Goal: Transaction & Acquisition: Purchase product/service

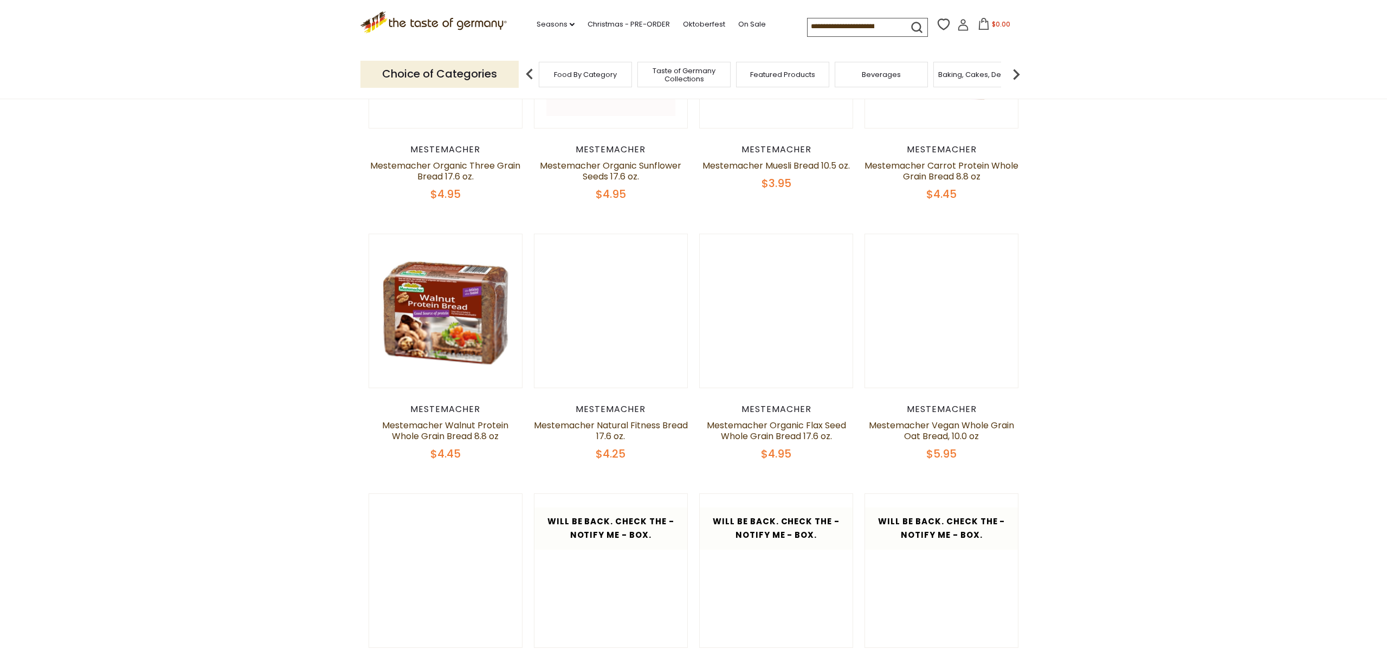
scroll to position [496, 0]
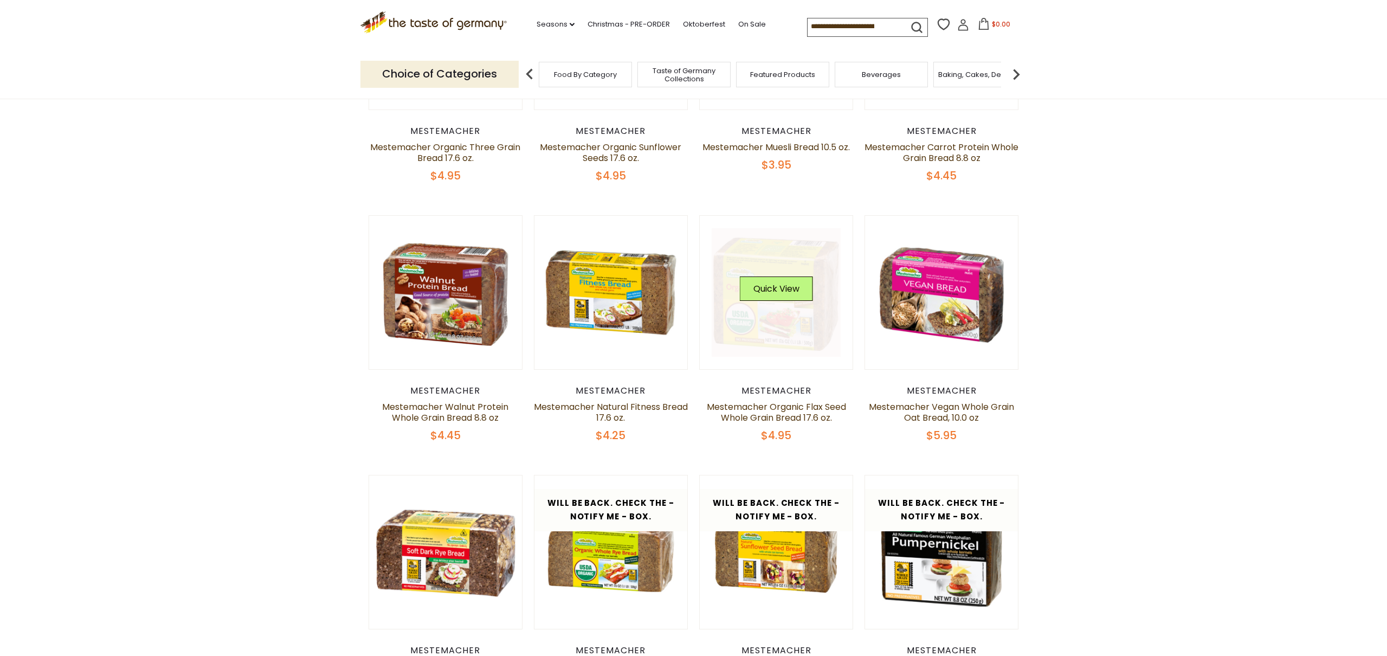
click at [773, 321] on link at bounding box center [776, 292] width 129 height 129
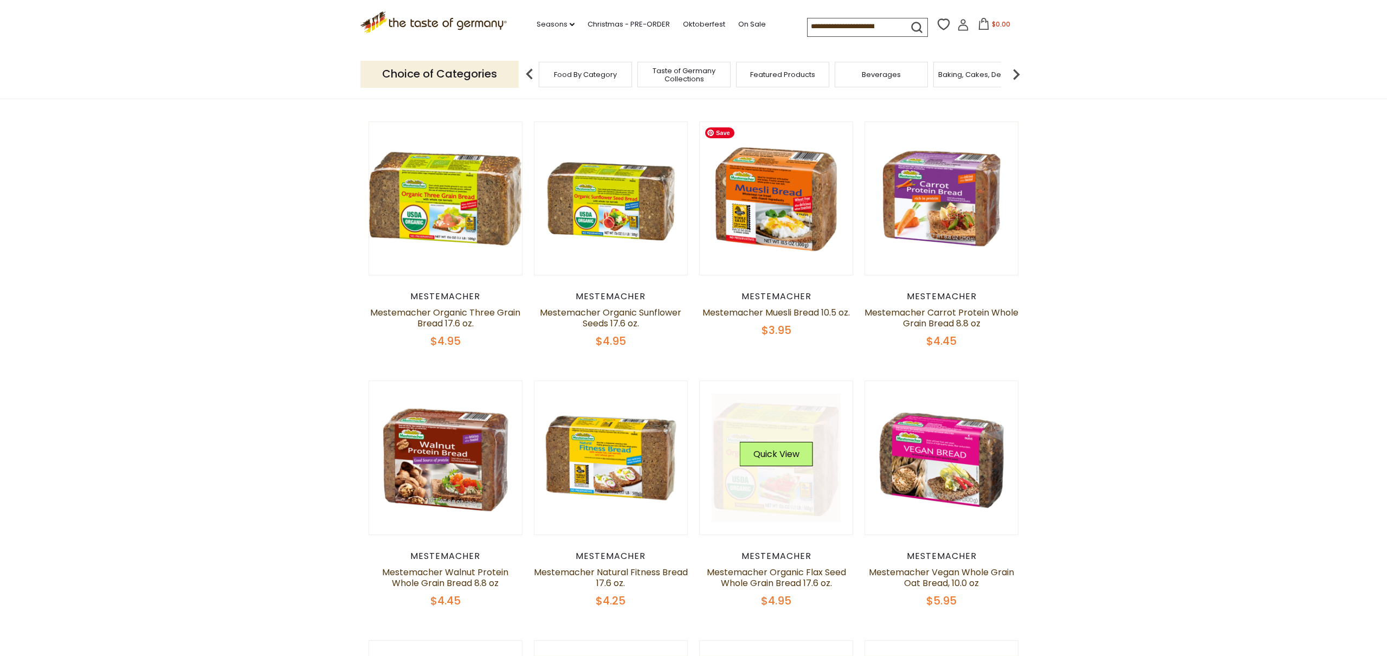
scroll to position [446, 0]
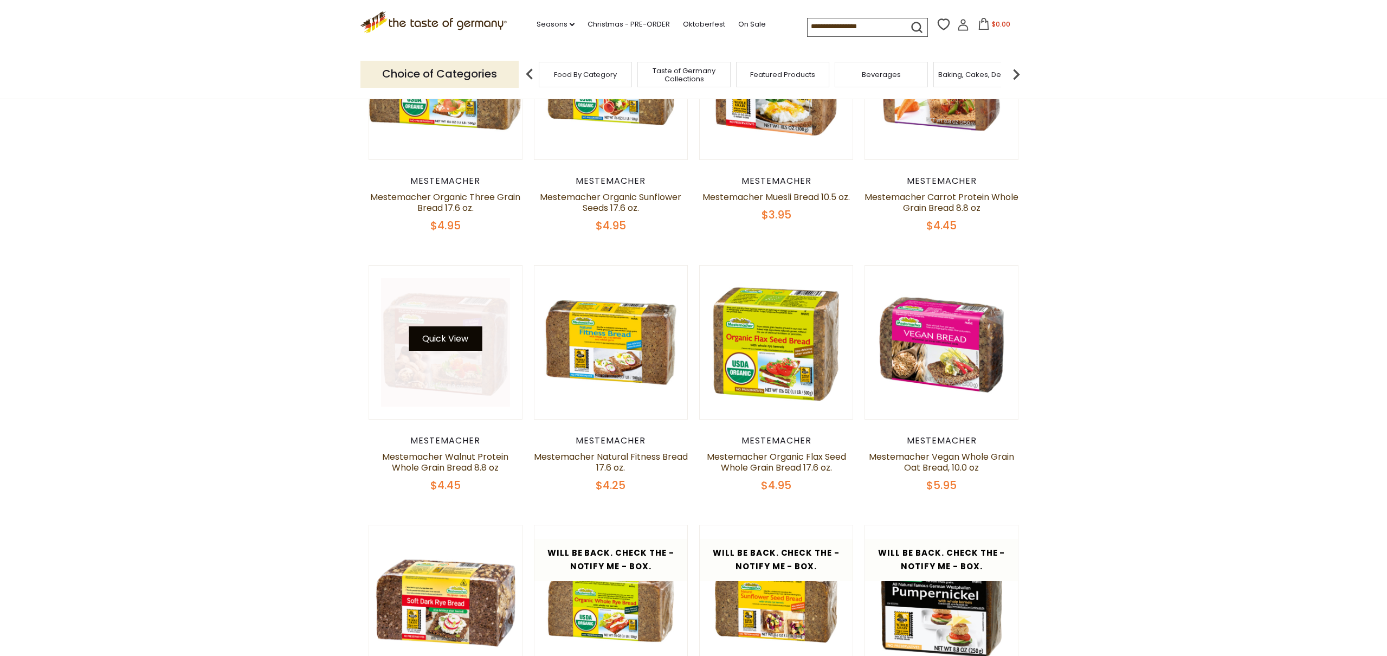
click at [451, 347] on button "Quick View" at bounding box center [445, 338] width 73 height 24
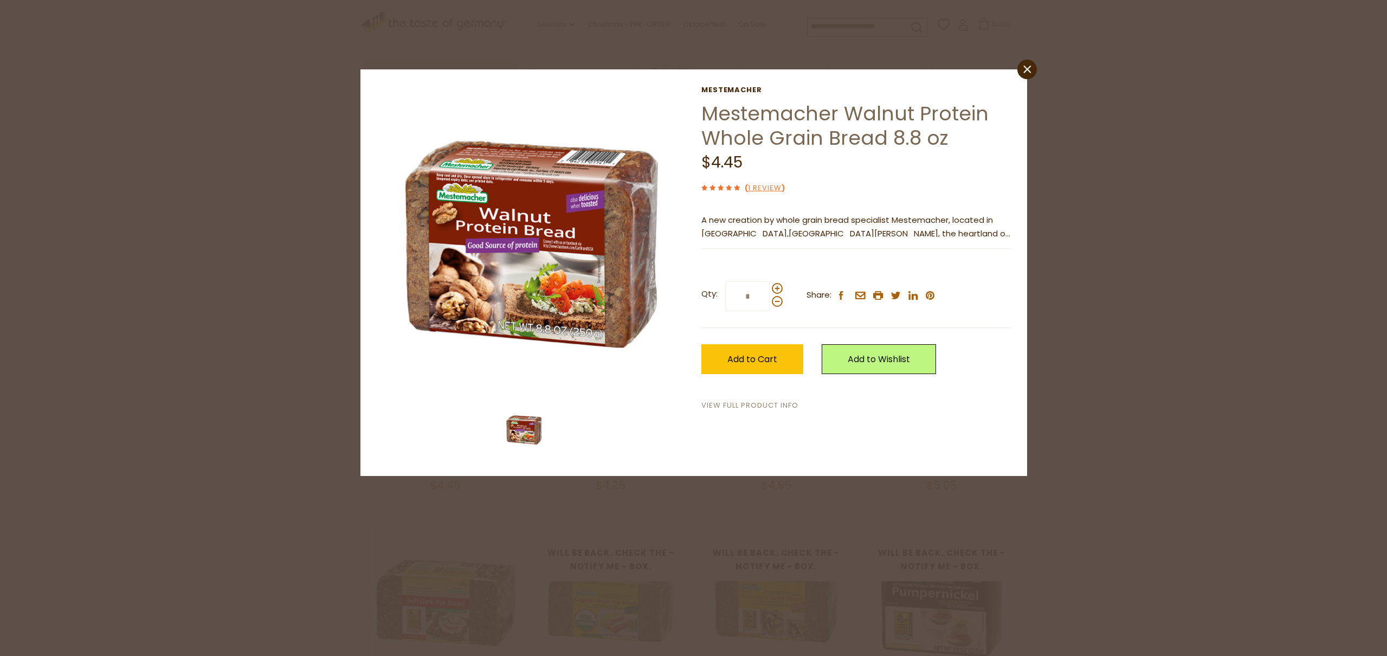
click at [746, 402] on link "View Full Product Info" at bounding box center [750, 405] width 97 height 11
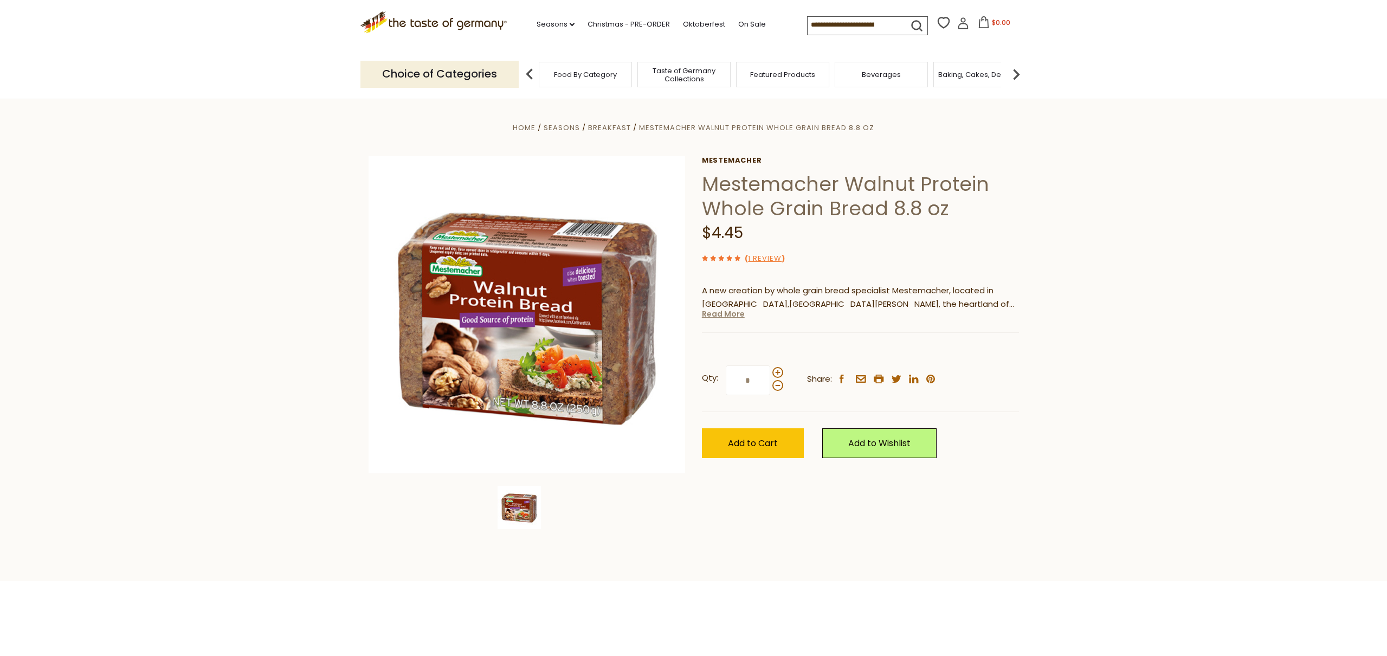
click at [723, 317] on link "Read More" at bounding box center [723, 313] width 43 height 11
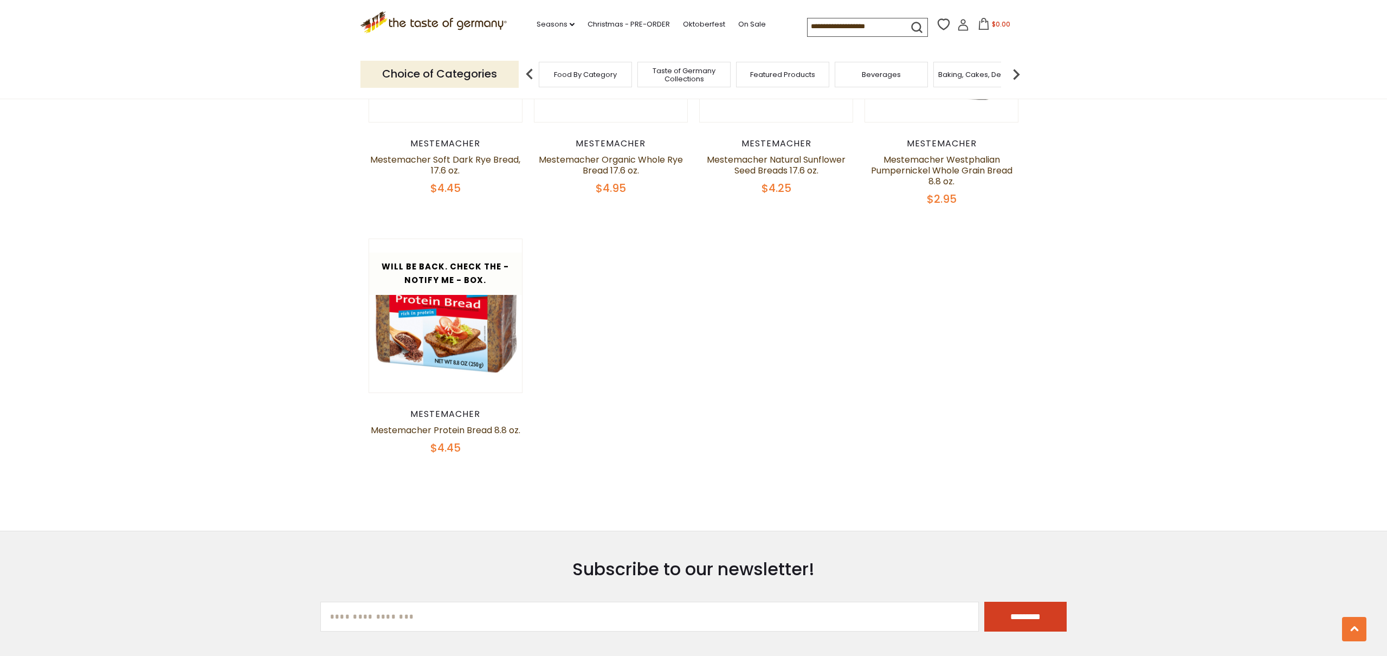
scroll to position [1002, 0]
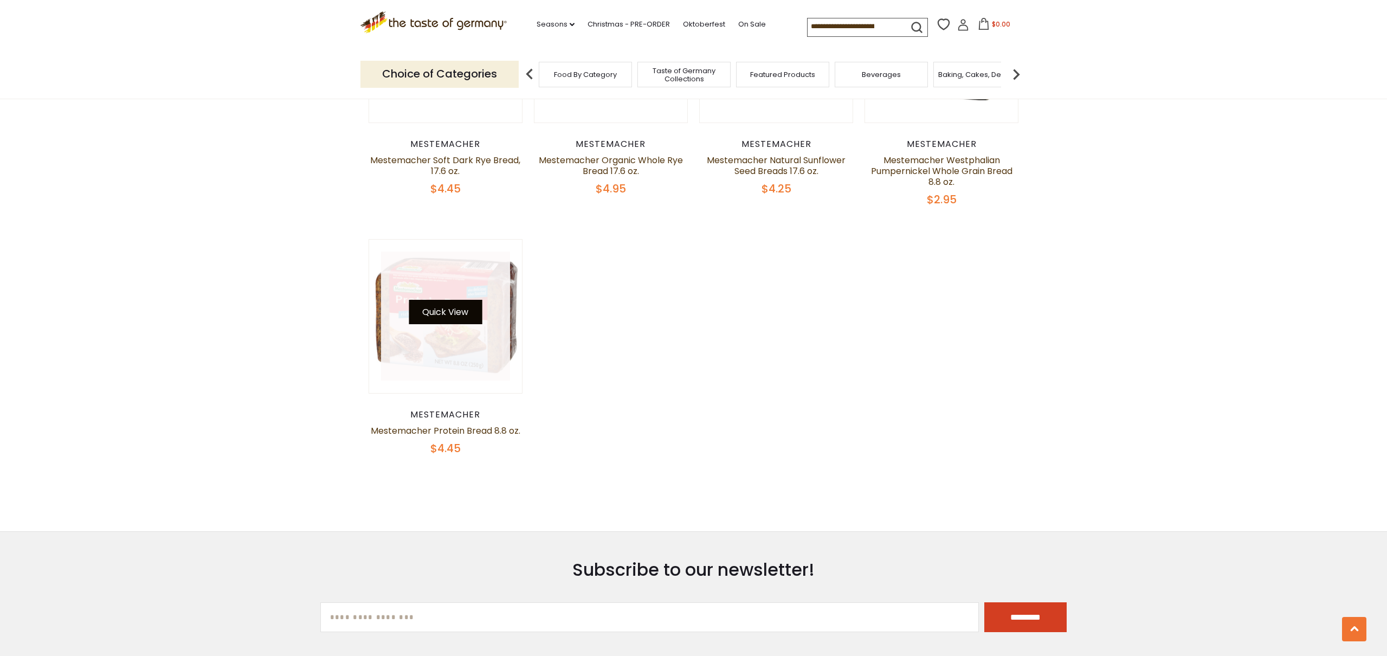
click at [449, 310] on button "Quick View" at bounding box center [445, 312] width 73 height 24
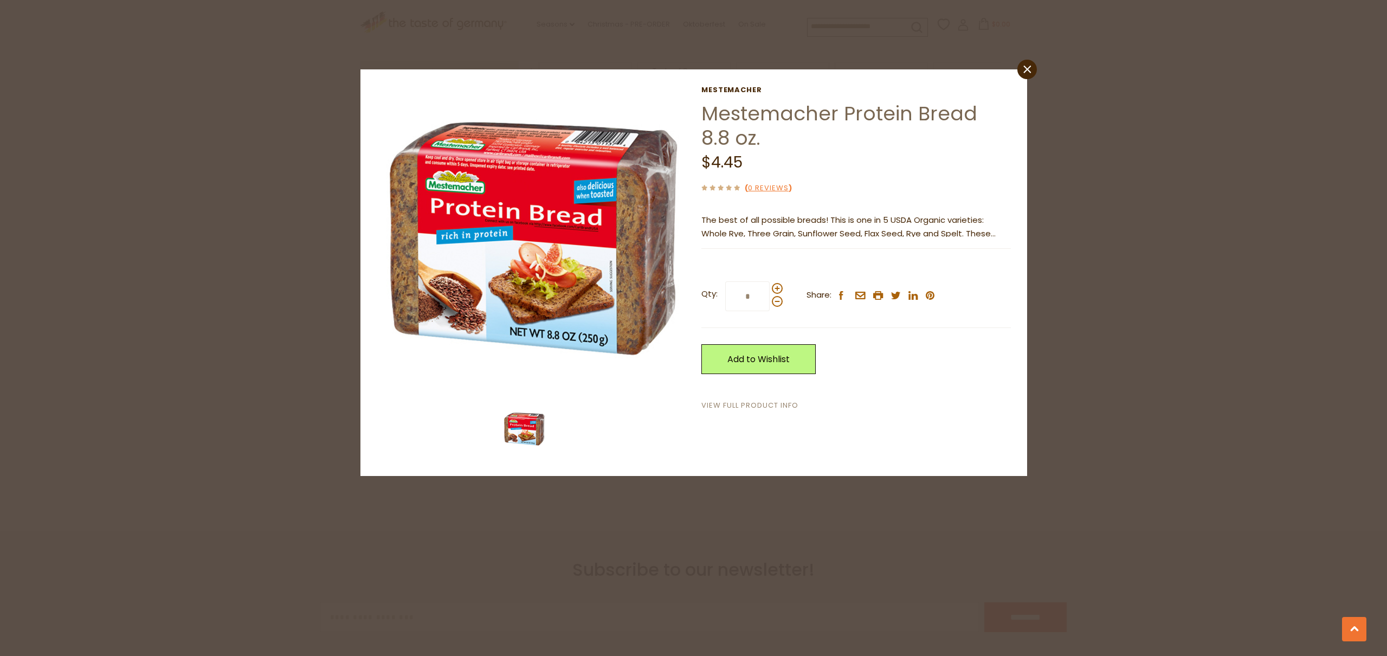
click at [728, 403] on link "View Full Product Info" at bounding box center [750, 405] width 97 height 11
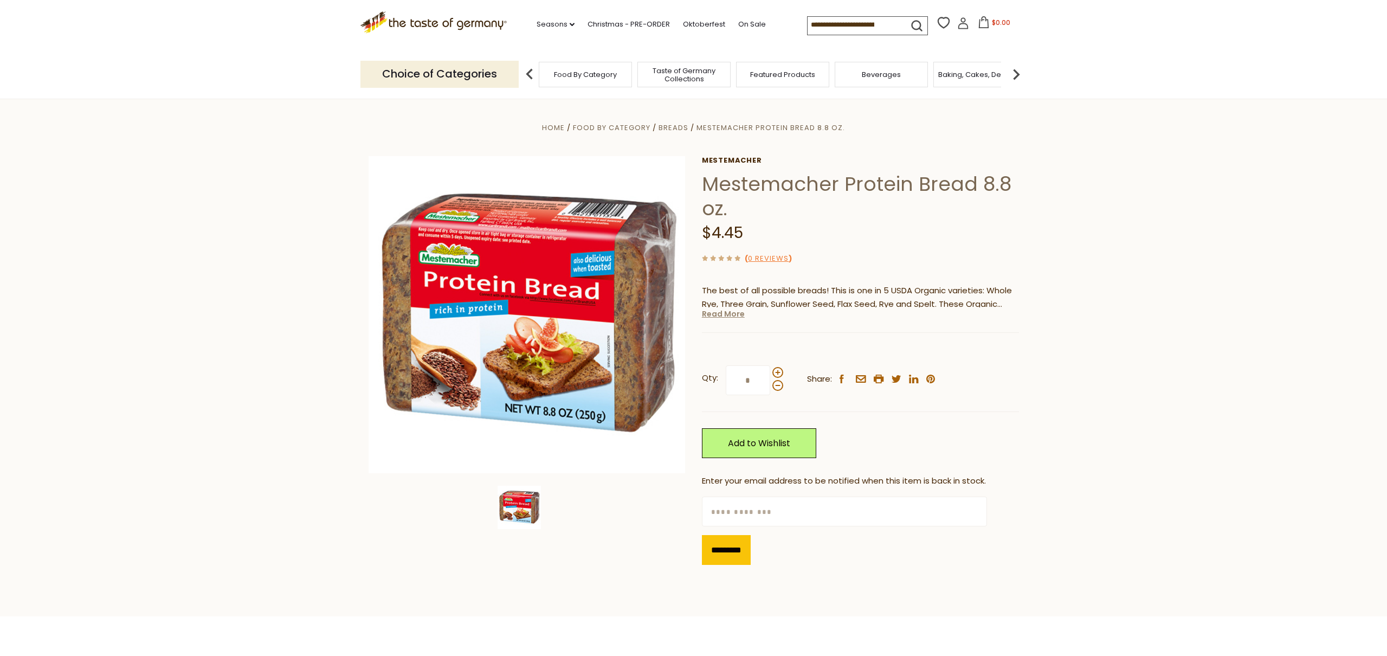
click at [725, 314] on link "Read More" at bounding box center [723, 313] width 43 height 11
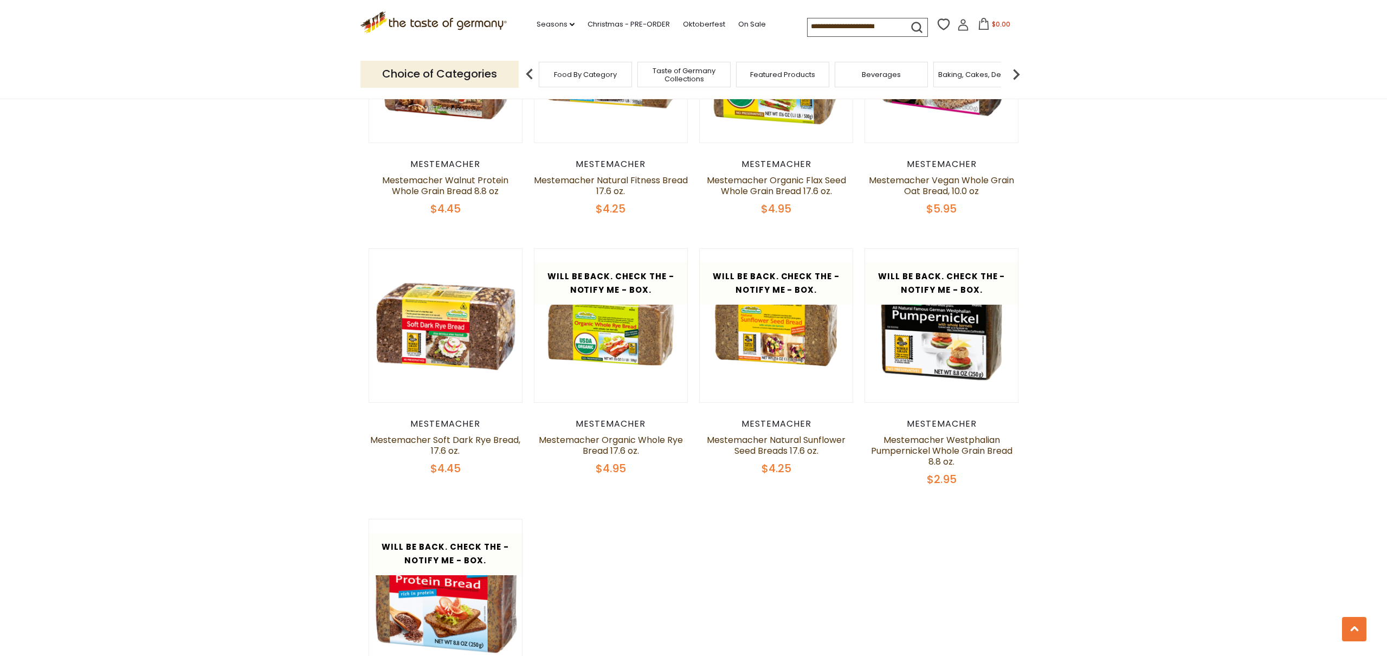
scroll to position [722, 0]
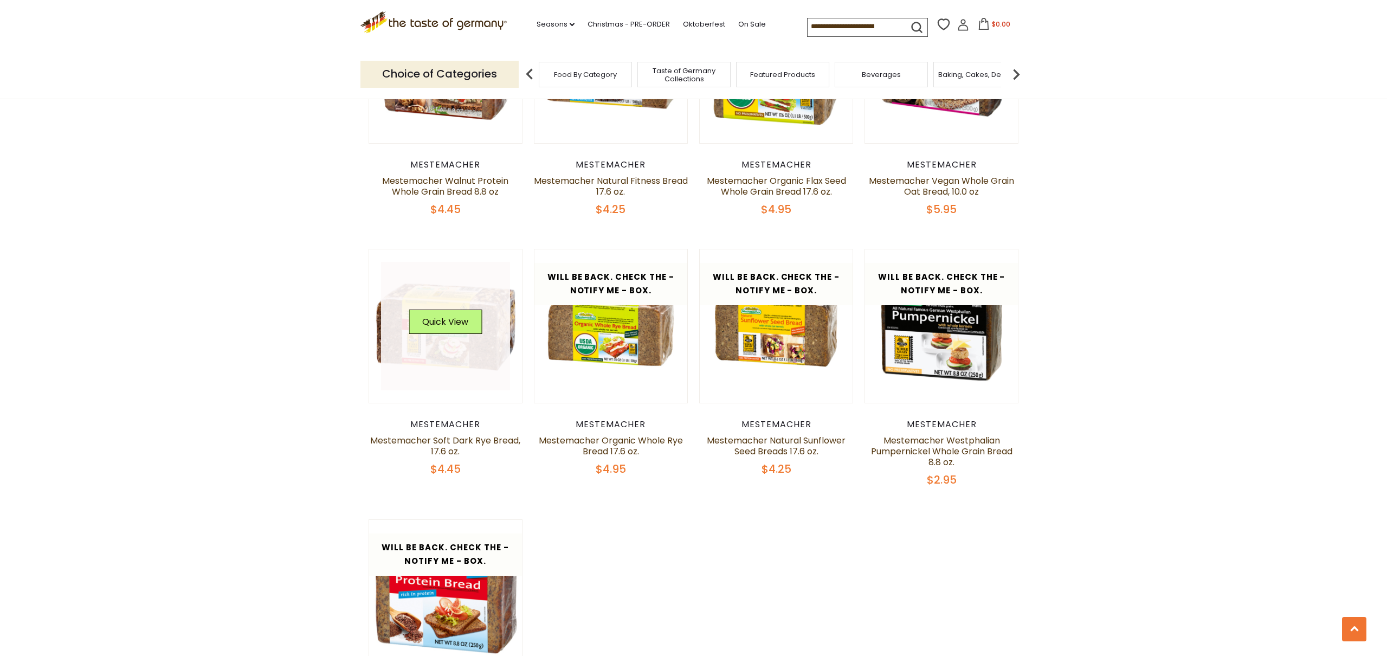
click at [475, 346] on link at bounding box center [445, 326] width 129 height 129
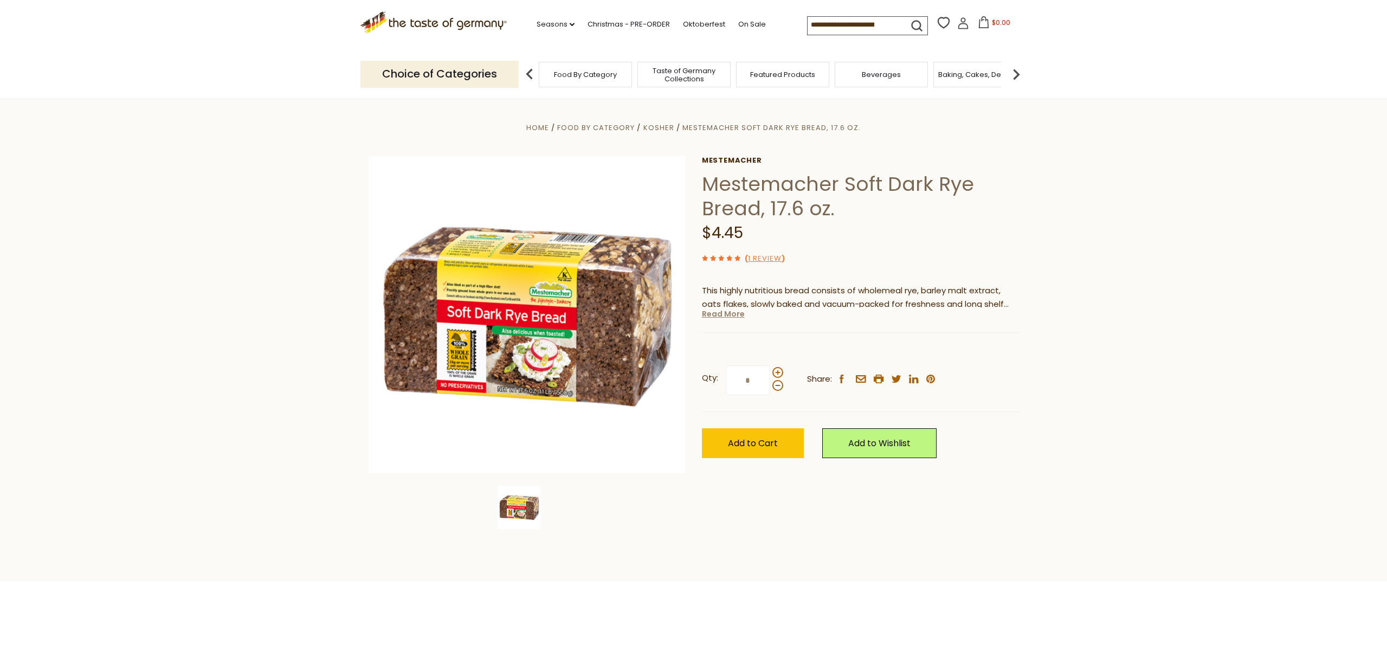
click at [721, 317] on link "Read More" at bounding box center [723, 313] width 43 height 11
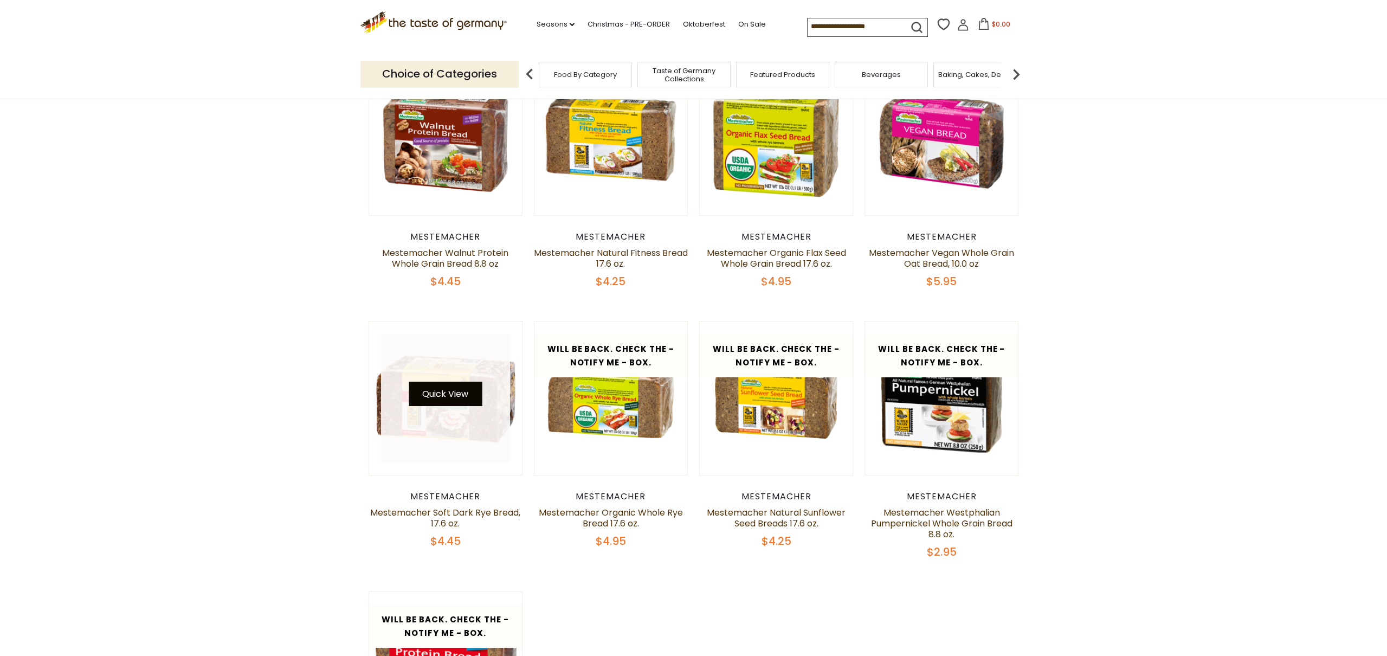
scroll to position [652, 0]
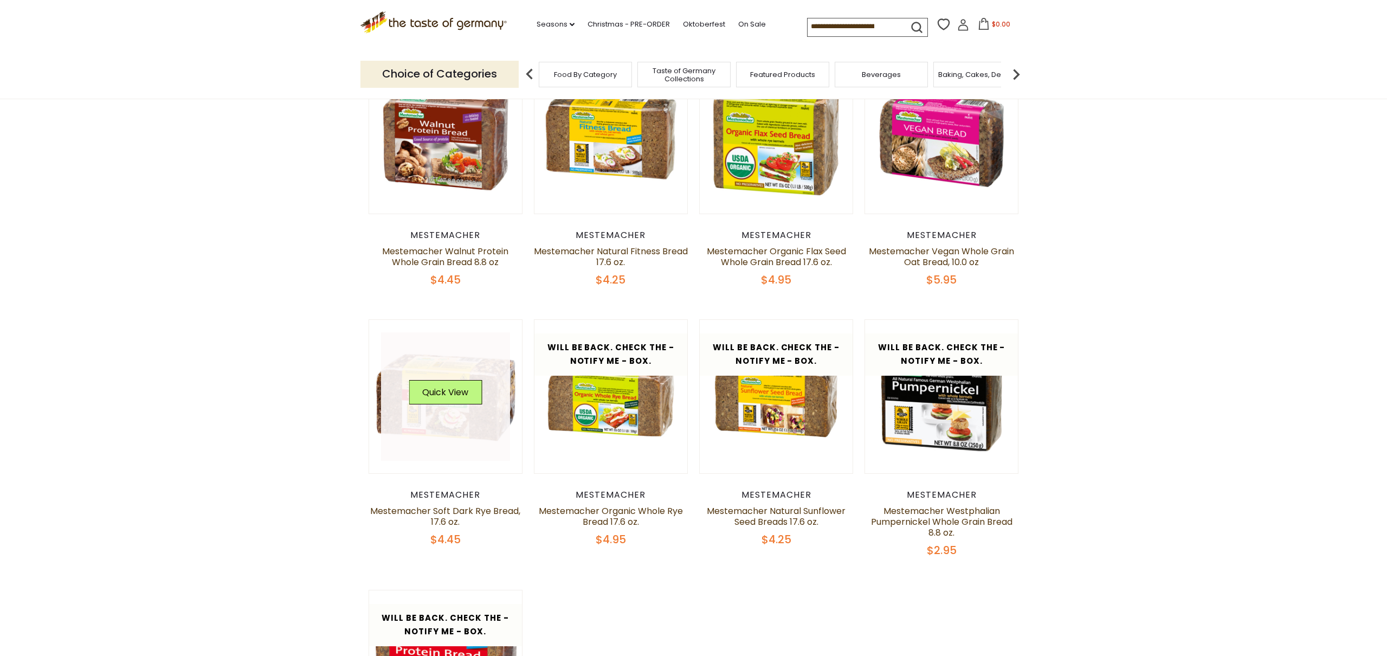
click at [474, 407] on div "Quick View" at bounding box center [445, 396] width 73 height 33
click at [455, 399] on button "Quick View" at bounding box center [445, 392] width 73 height 24
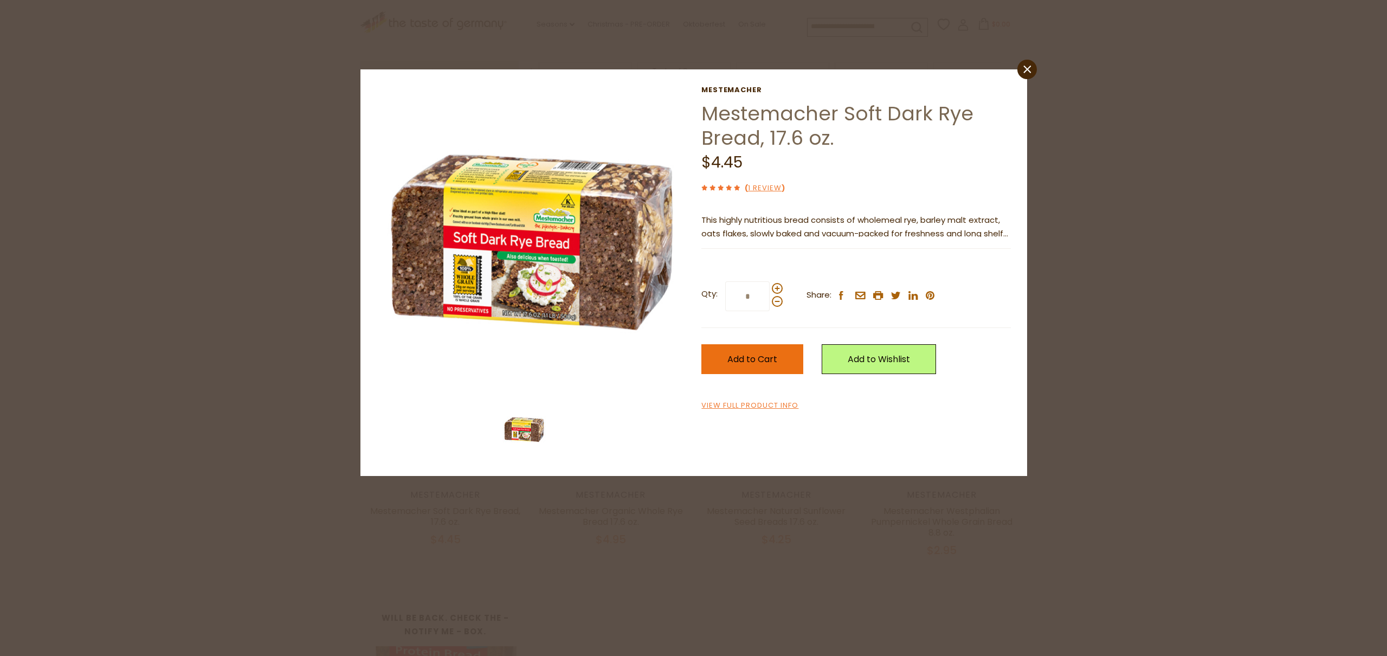
click at [781, 356] on button "Add to Cart" at bounding box center [753, 359] width 102 height 30
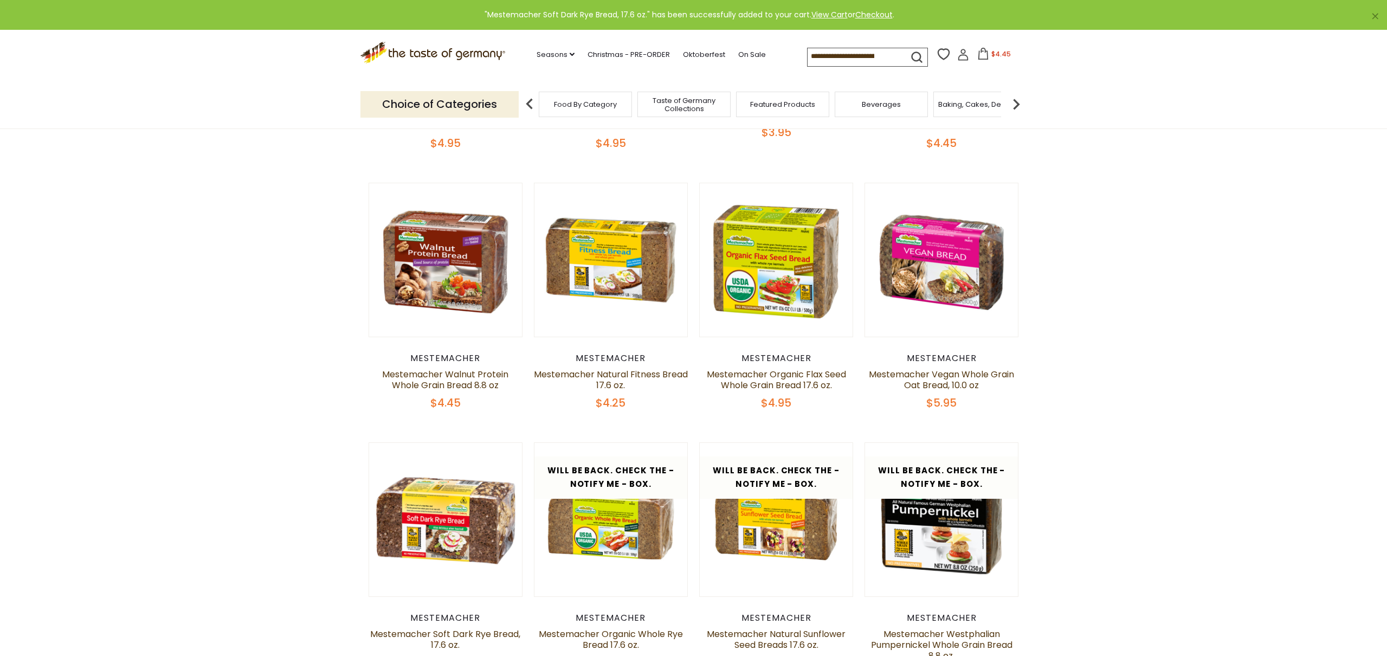
scroll to position [528, 0]
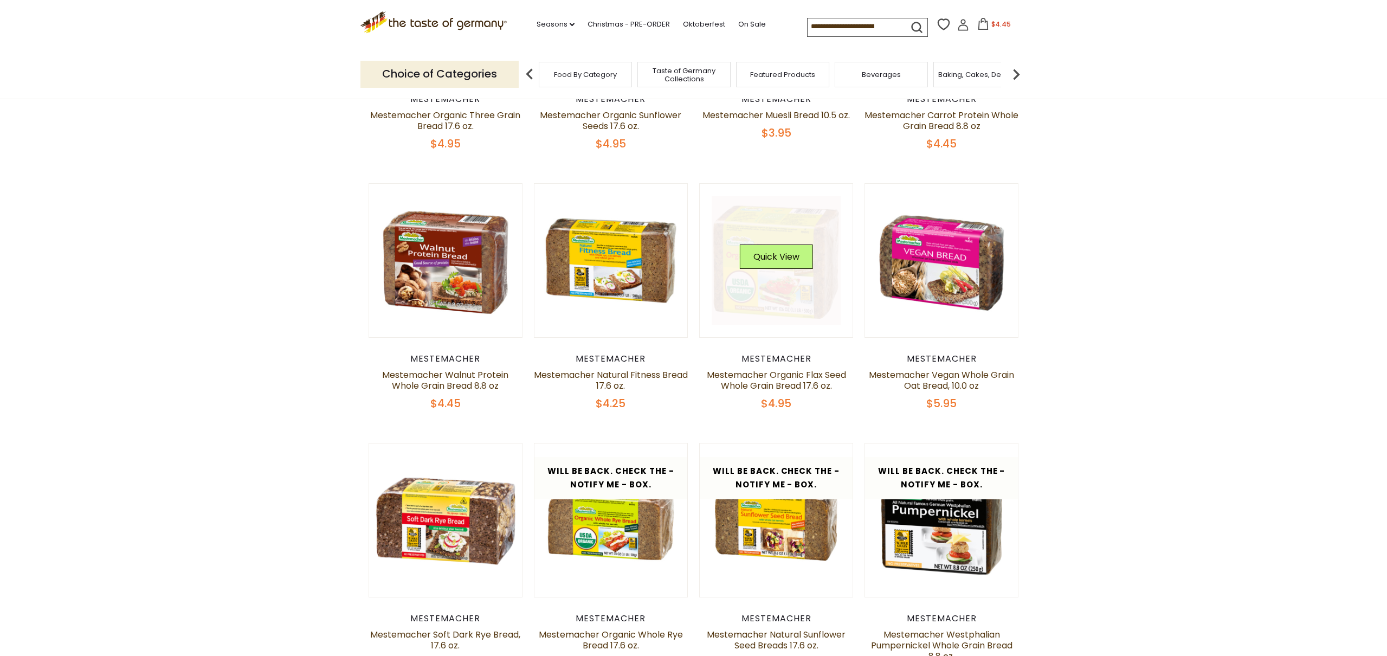
click at [776, 276] on div "Quick View" at bounding box center [776, 261] width 73 height 33
click at [775, 260] on button "Quick View" at bounding box center [776, 257] width 73 height 24
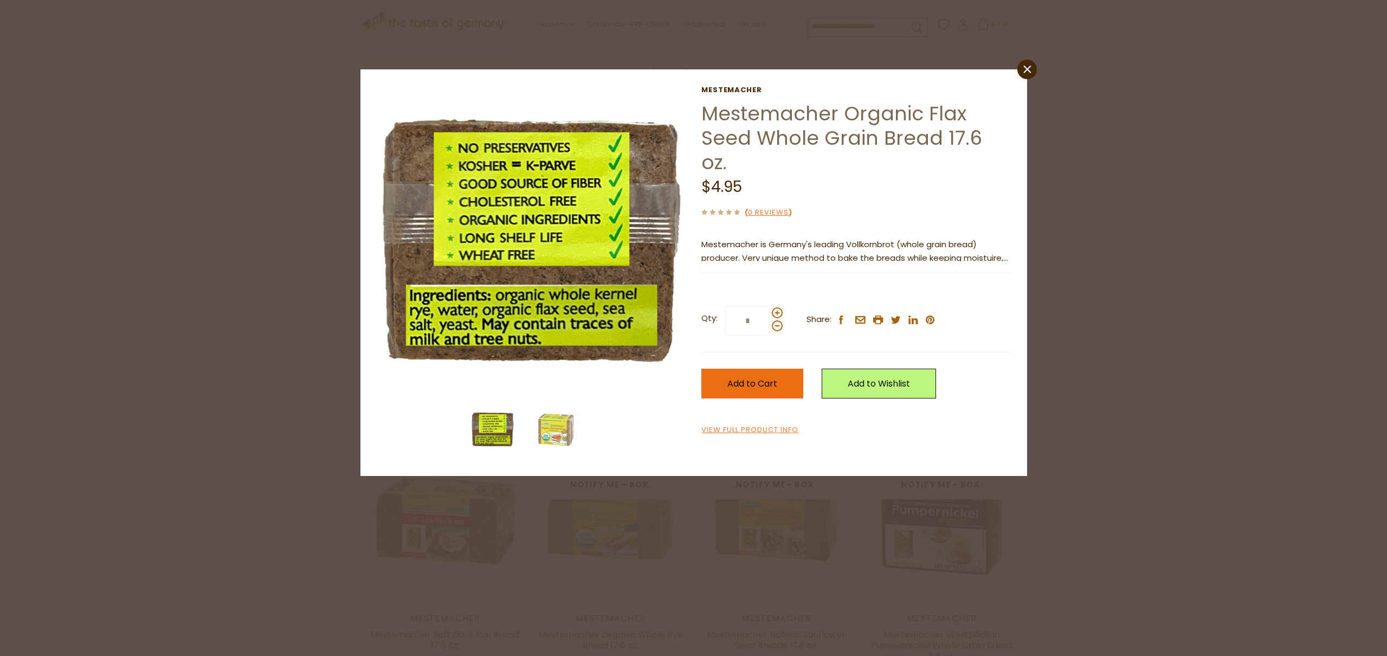
click at [743, 369] on button "Add to Cart" at bounding box center [753, 384] width 102 height 30
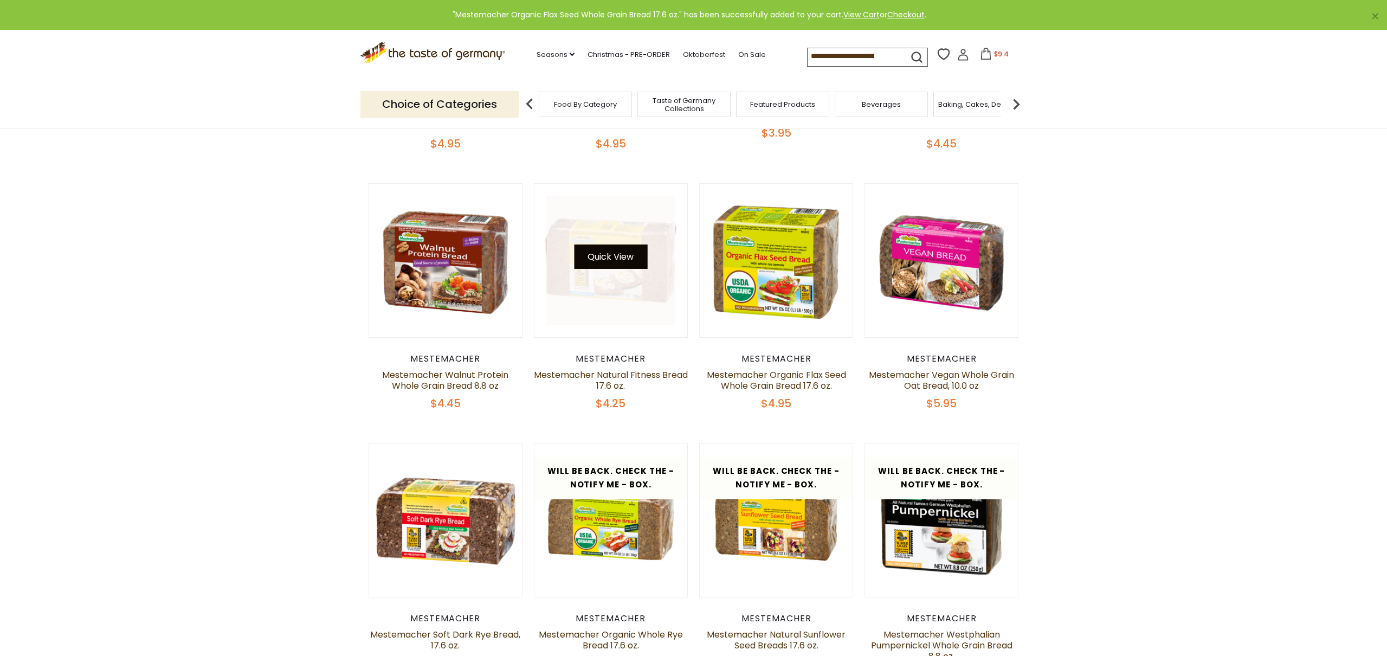
click at [613, 259] on button "Quick View" at bounding box center [610, 257] width 73 height 24
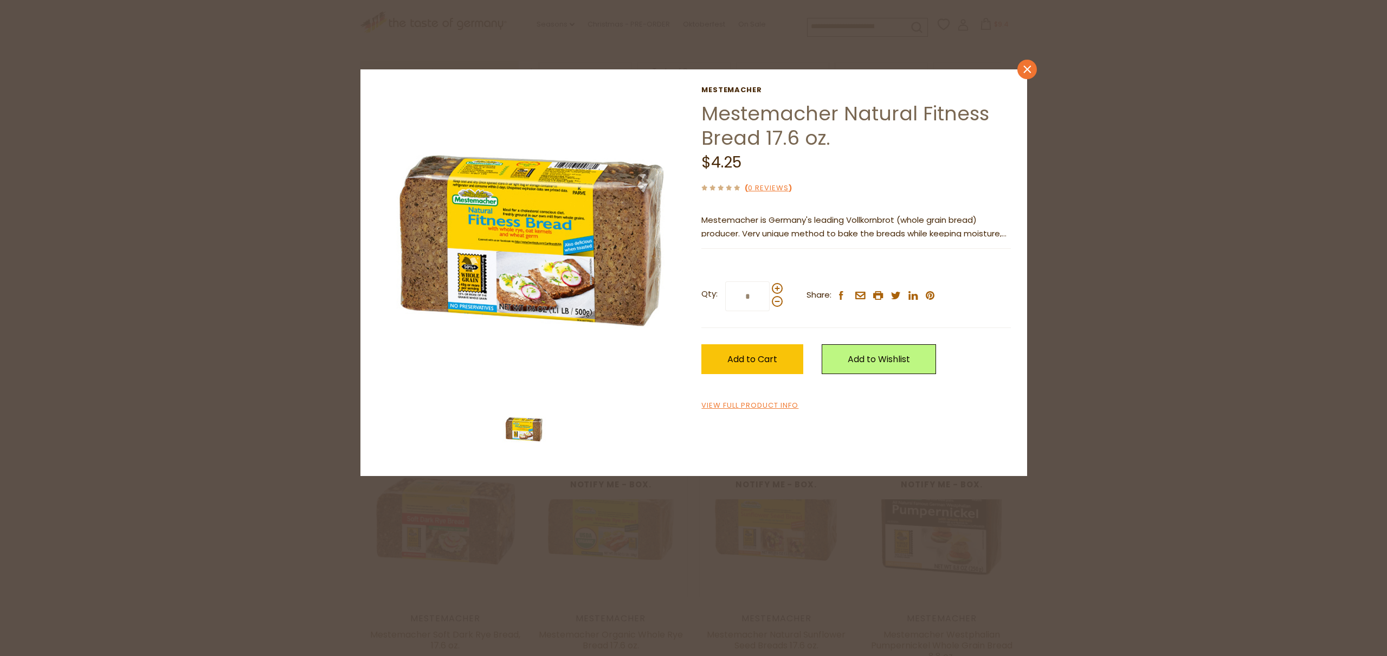
click at [1023, 73] on icon "close" at bounding box center [1027, 69] width 8 height 8
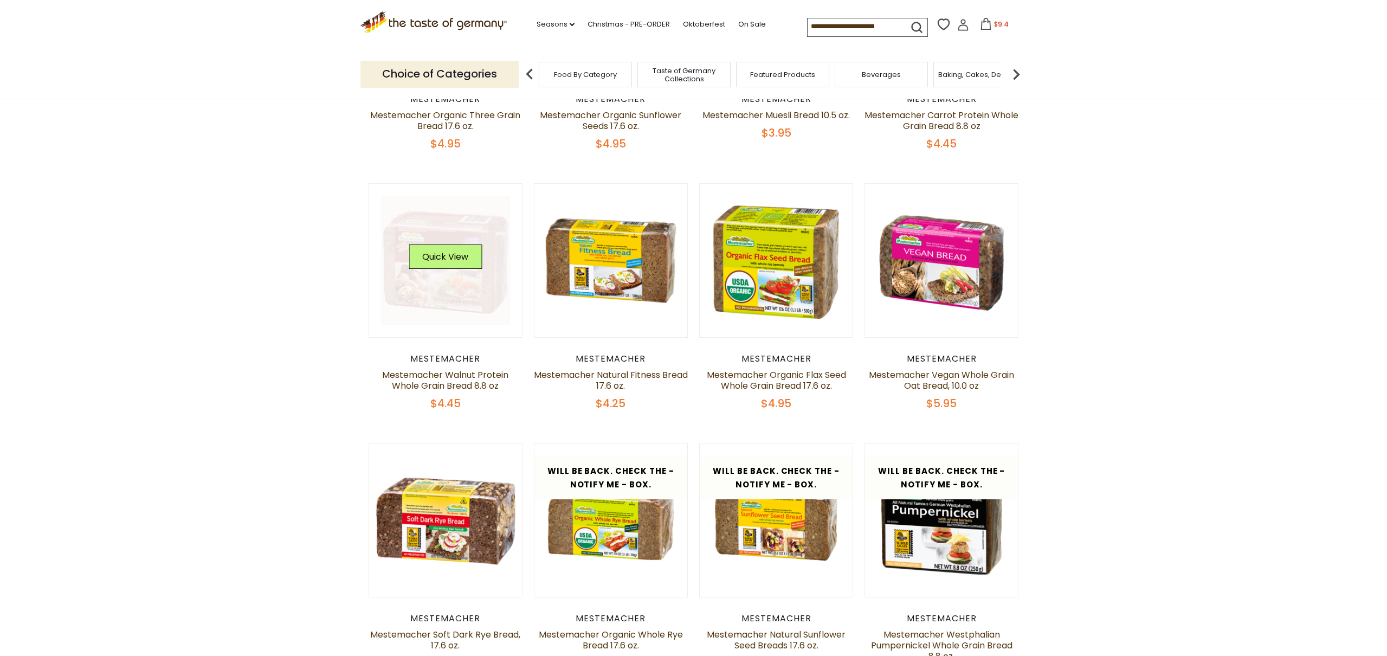
click at [461, 299] on link at bounding box center [445, 260] width 129 height 129
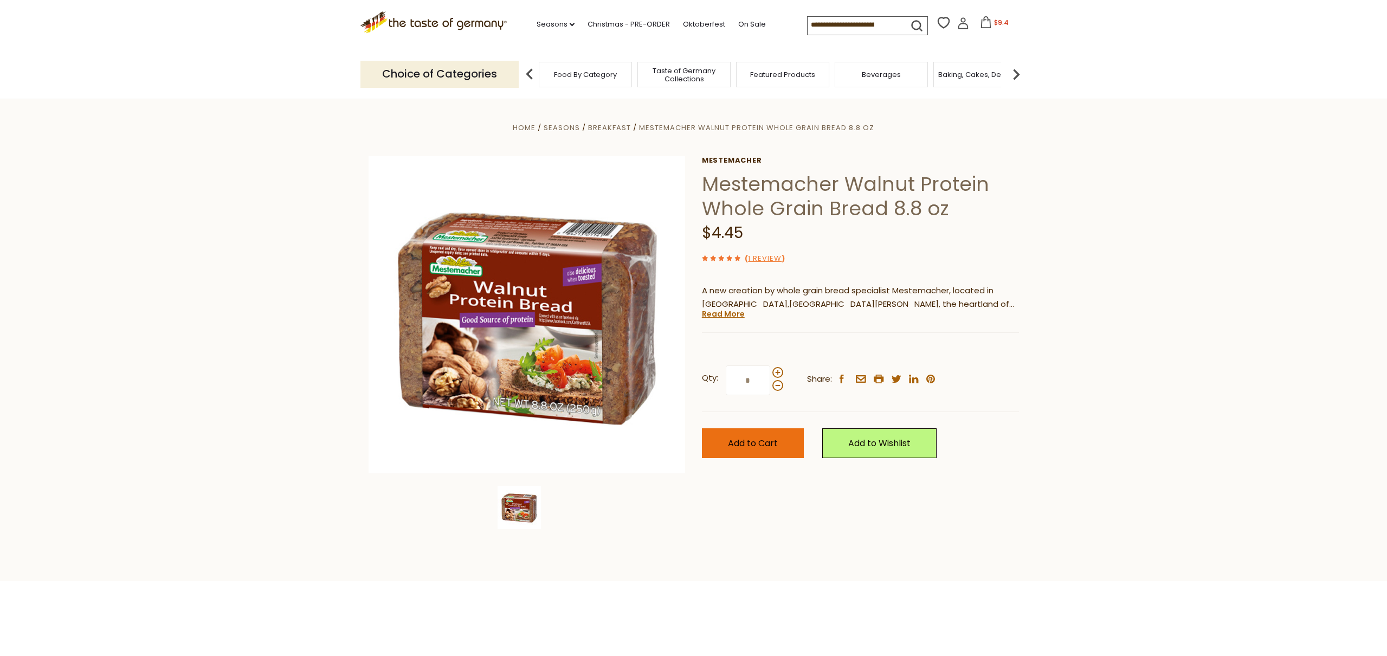
click at [766, 438] on span "Add to Cart" at bounding box center [753, 443] width 50 height 12
click at [755, 443] on span "Add to Cart" at bounding box center [753, 443] width 50 height 12
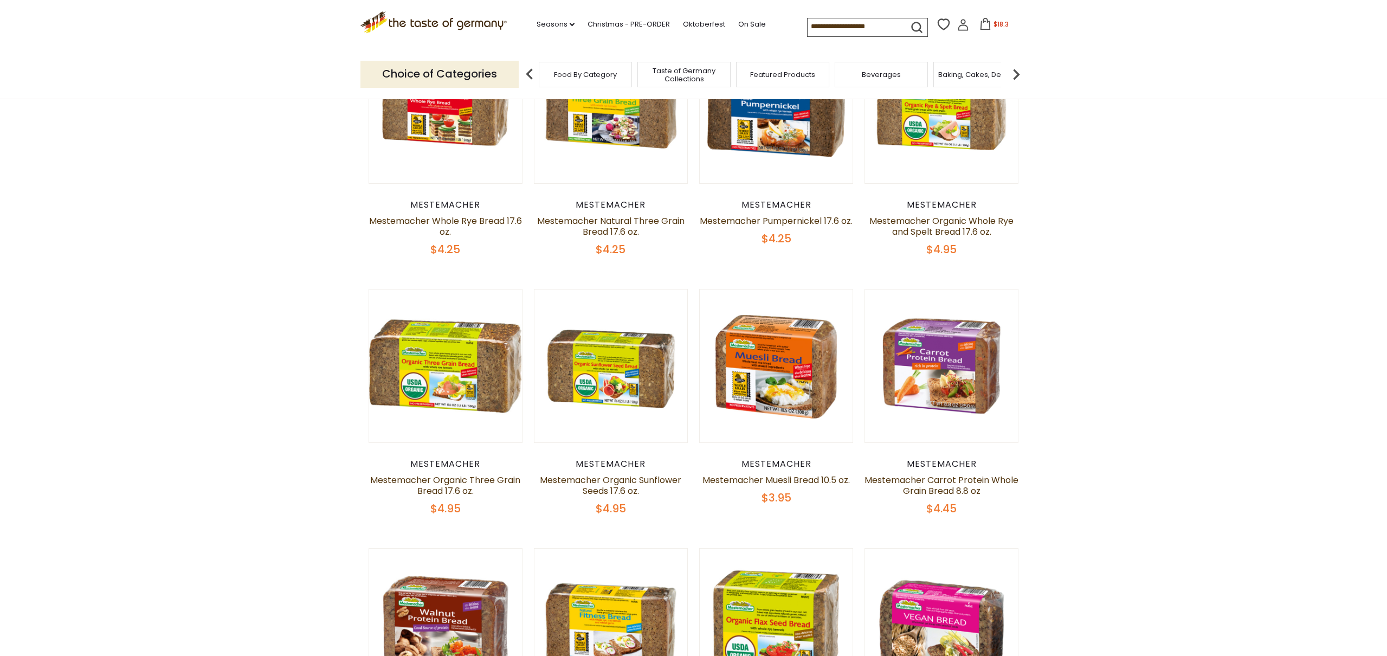
scroll to position [161, 0]
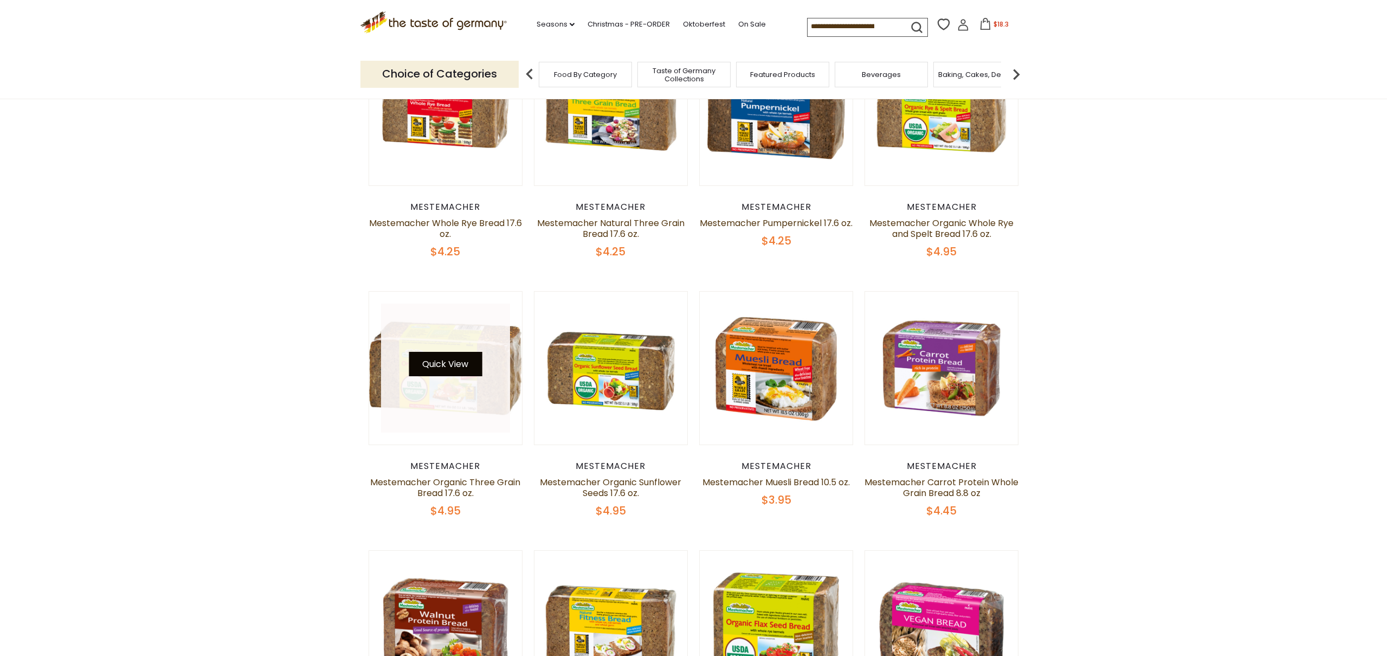
click at [441, 366] on button "Quick View" at bounding box center [445, 364] width 73 height 24
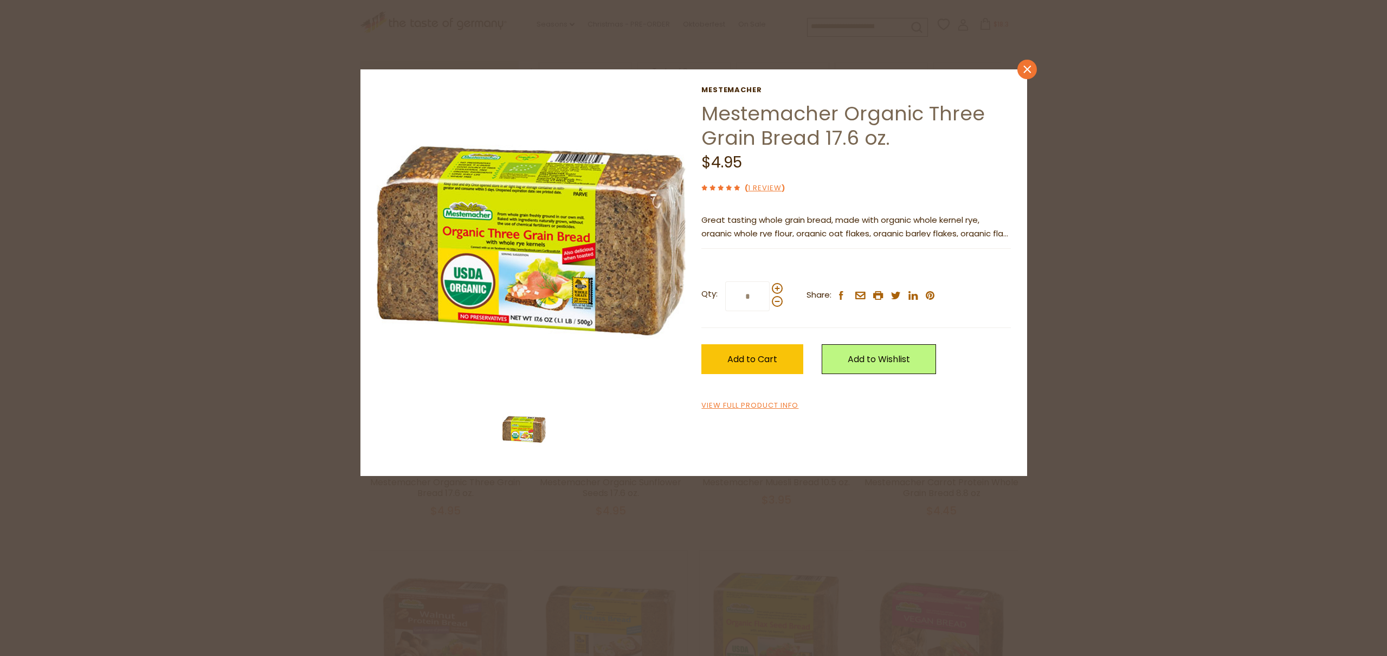
click at [1026, 74] on link "close" at bounding box center [1028, 70] width 20 height 20
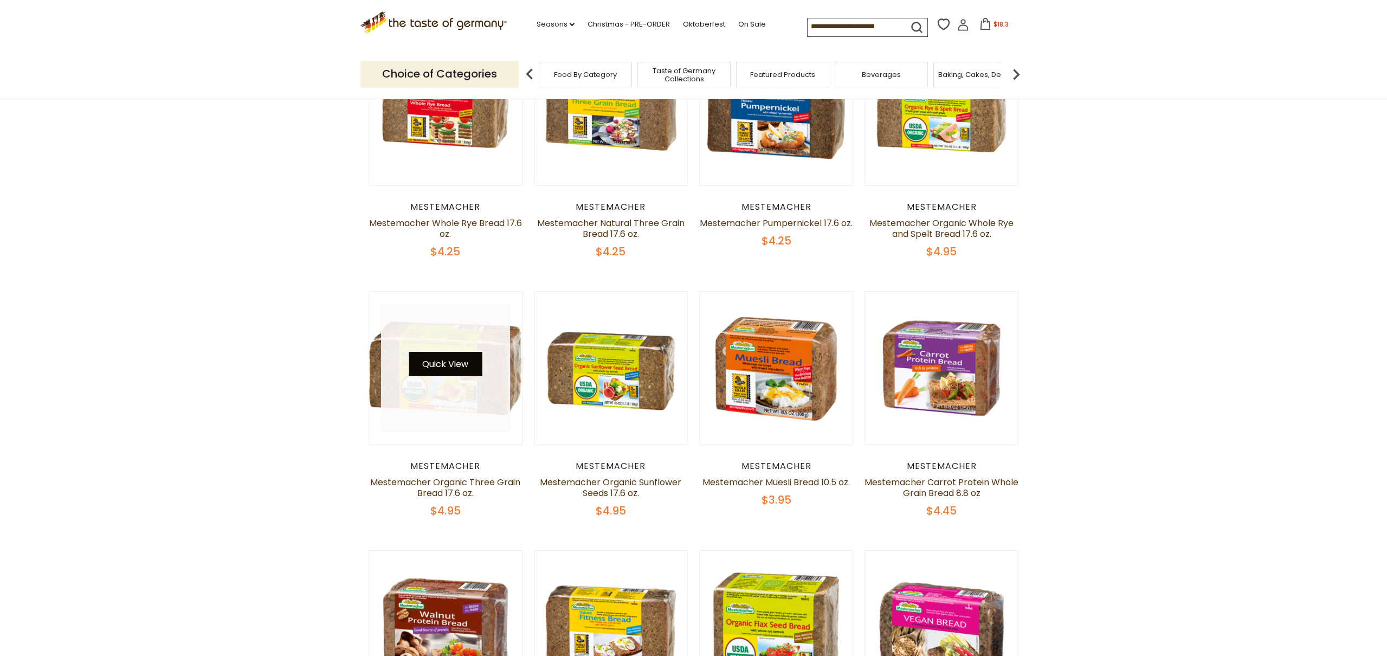
click at [443, 363] on button "Quick View" at bounding box center [445, 364] width 73 height 24
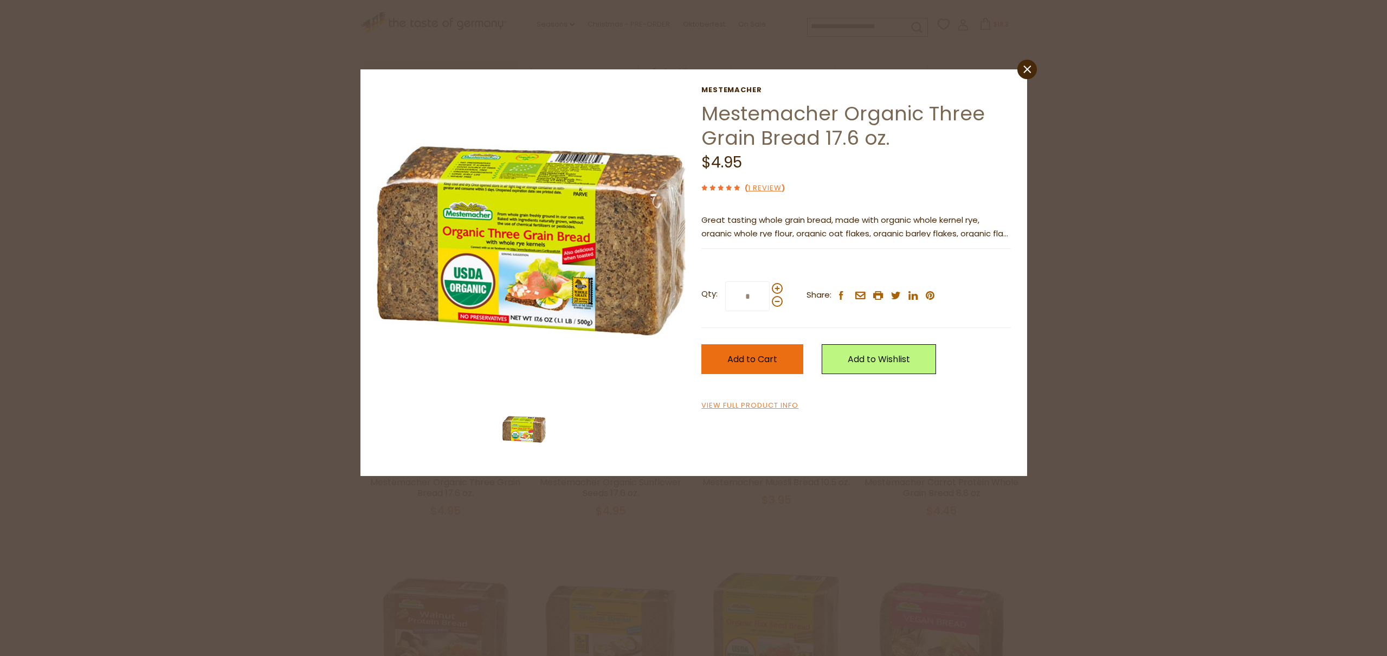
click at [764, 355] on span "Add to Cart" at bounding box center [753, 359] width 50 height 12
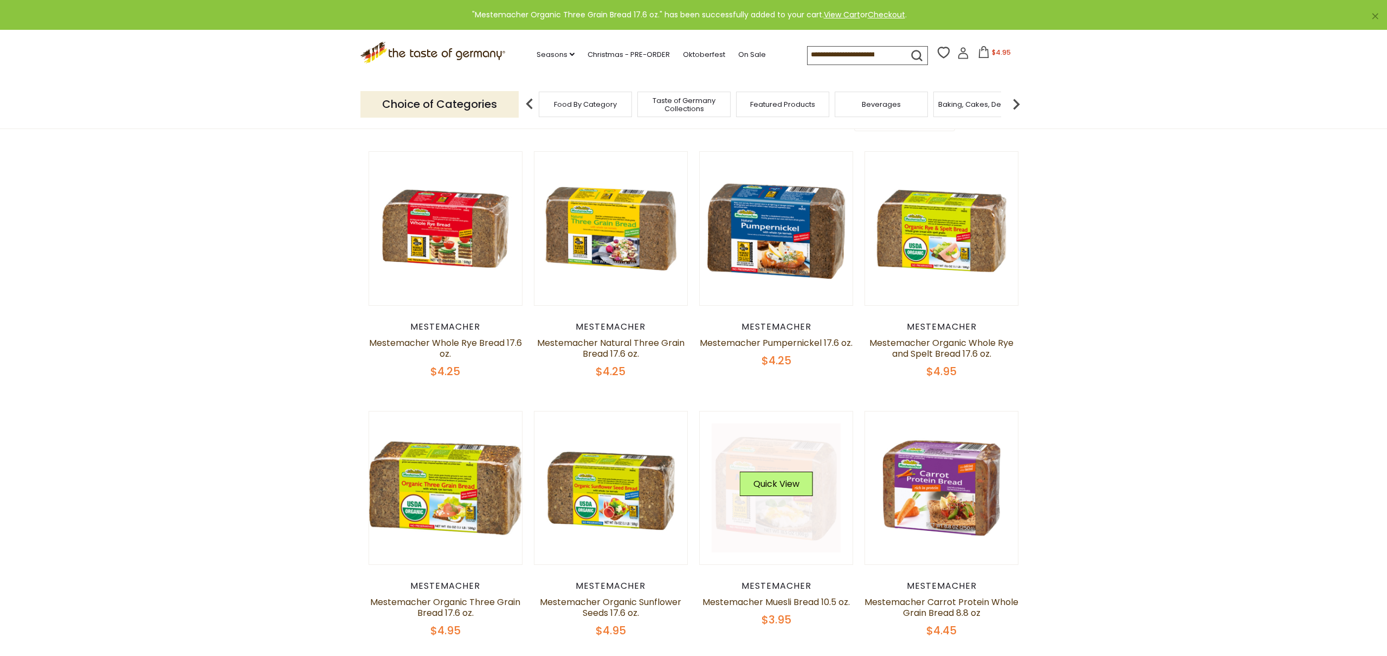
scroll to position [38, 0]
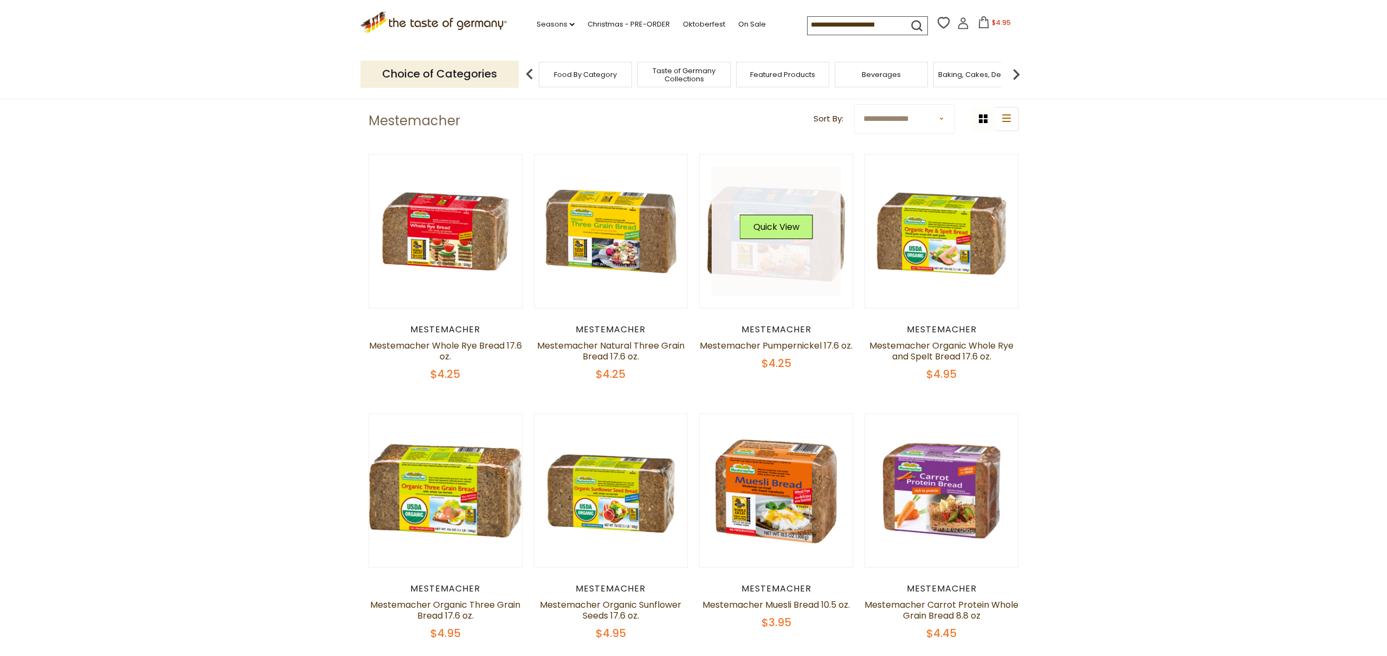
click at [777, 254] on link at bounding box center [776, 230] width 129 height 129
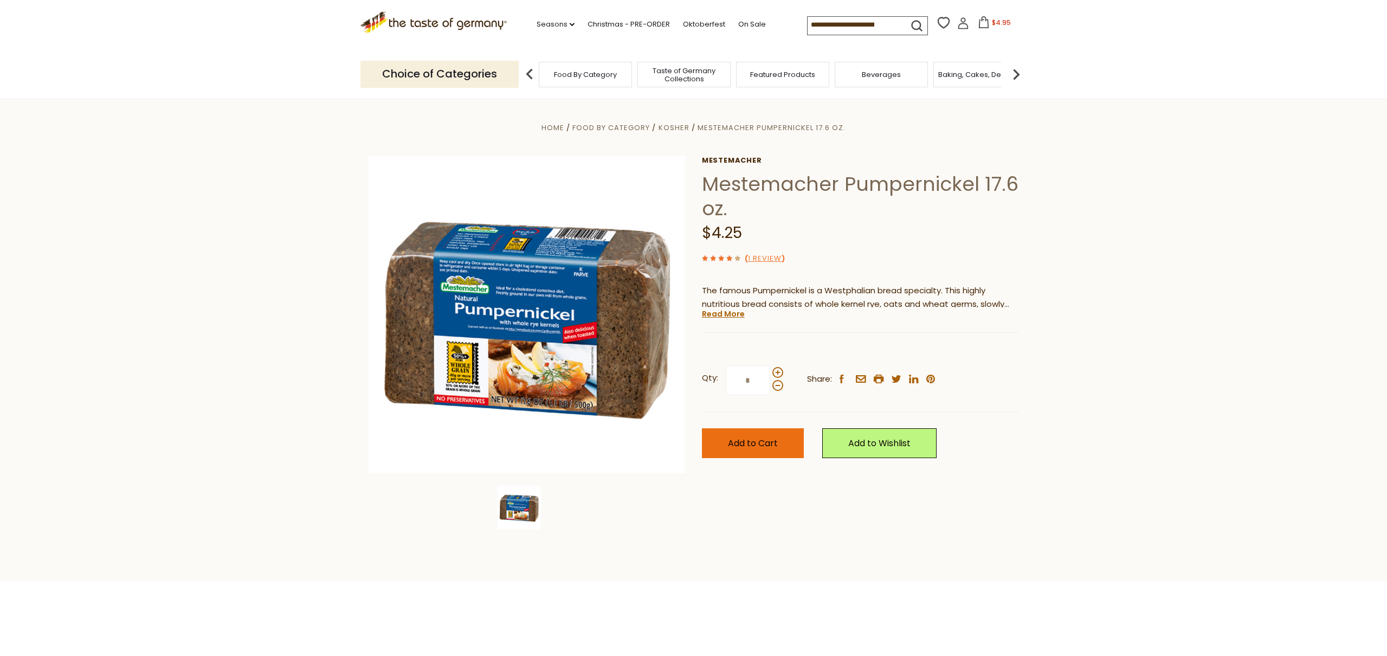
click at [762, 442] on span "Add to Cart" at bounding box center [753, 443] width 50 height 12
click at [749, 438] on span "Add to Cart" at bounding box center [753, 443] width 50 height 12
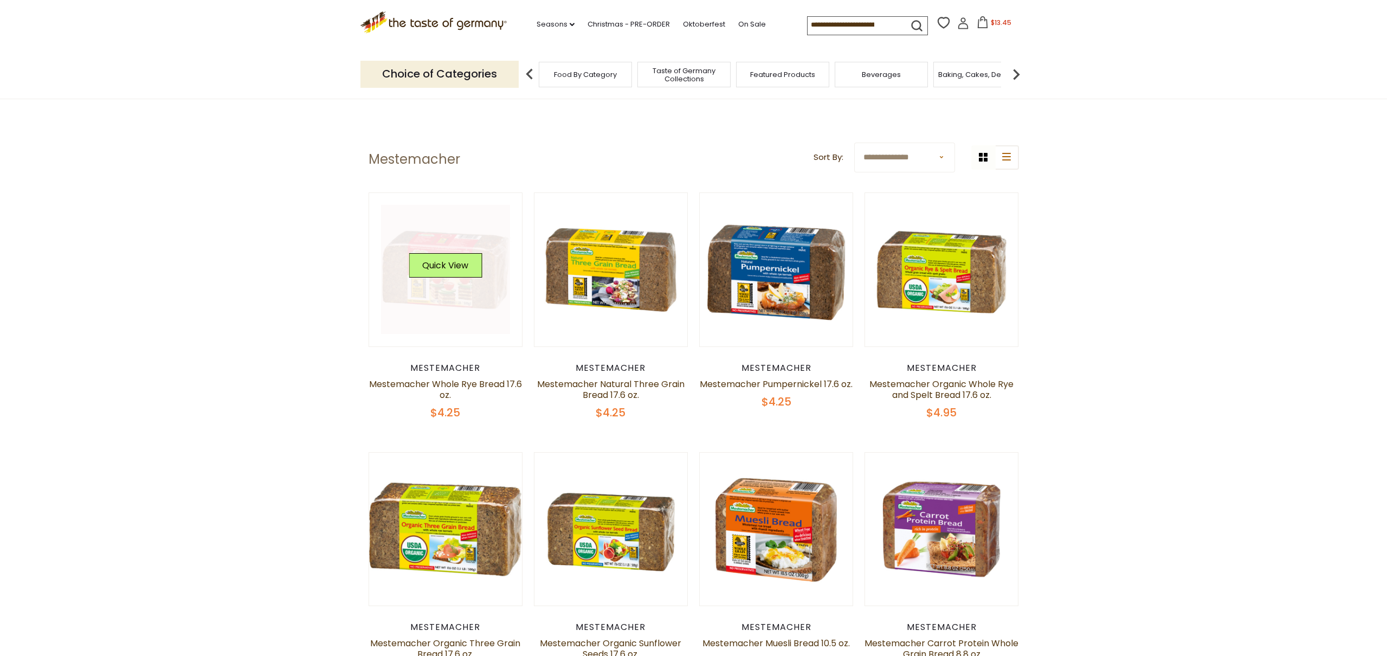
click at [436, 290] on link at bounding box center [445, 269] width 129 height 129
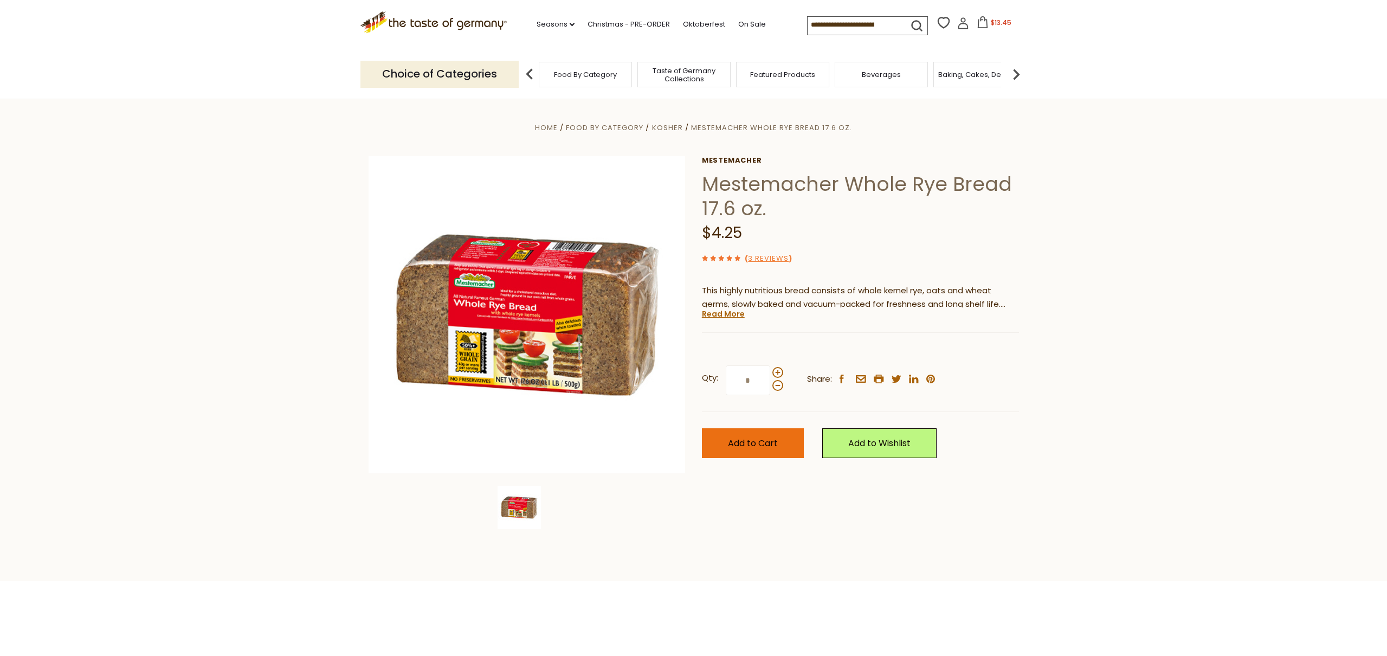
click at [747, 442] on span "Add to Cart" at bounding box center [753, 443] width 50 height 12
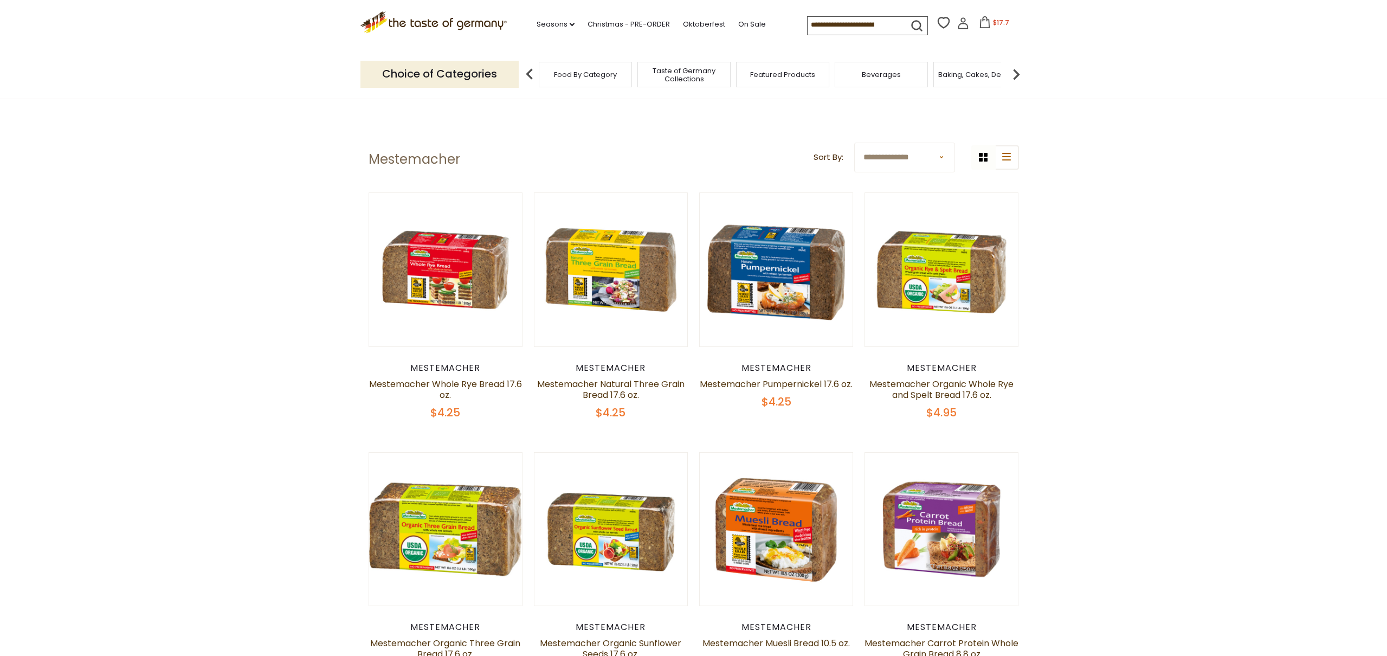
click at [998, 25] on span "$17.7" at bounding box center [1001, 22] width 16 height 9
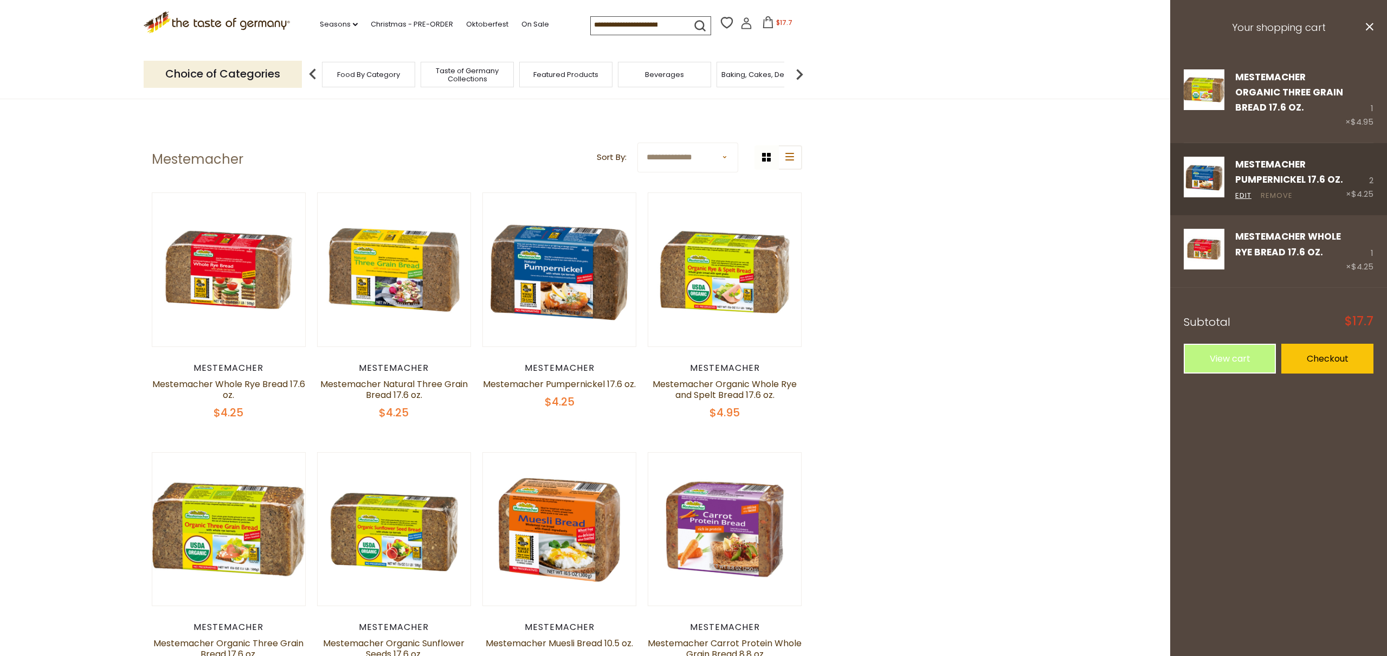
click at [1274, 193] on link "Remove" at bounding box center [1277, 195] width 32 height 11
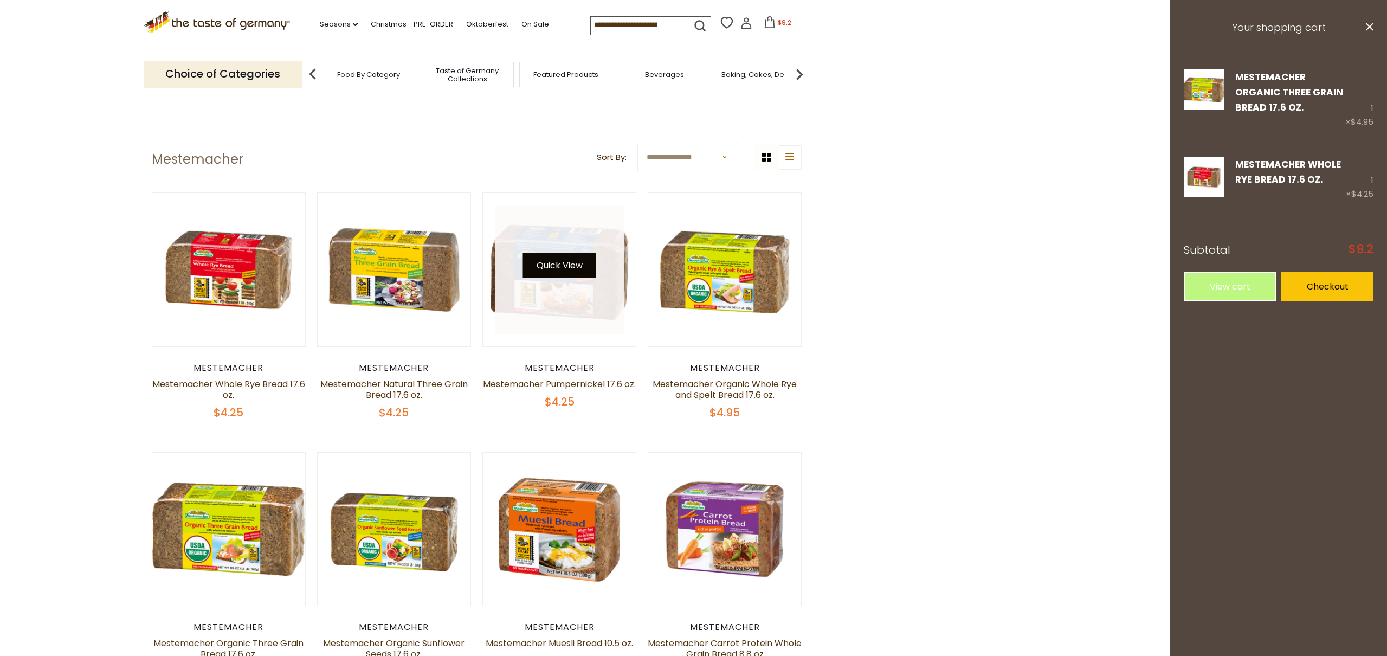
click at [557, 263] on button "Quick View" at bounding box center [559, 265] width 73 height 24
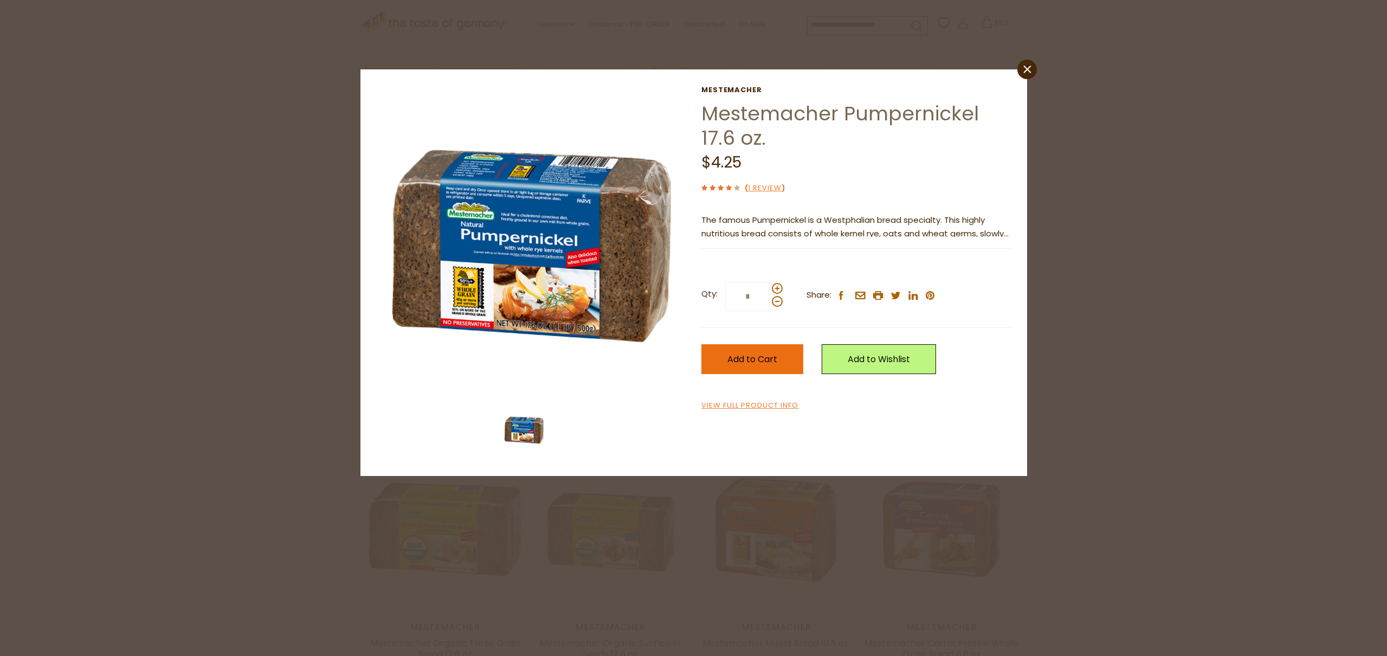
click at [752, 360] on span "Add to Cart" at bounding box center [753, 359] width 50 height 12
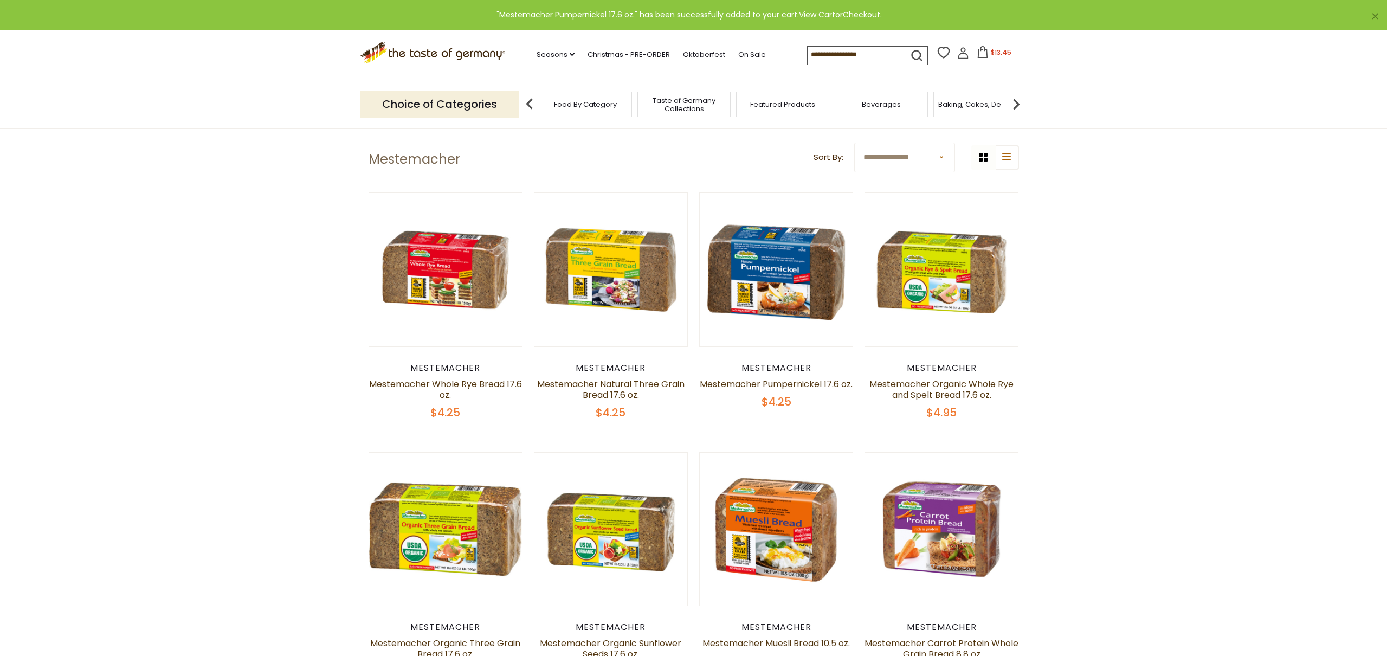
click at [1002, 53] on span "$13.45" at bounding box center [1001, 52] width 21 height 9
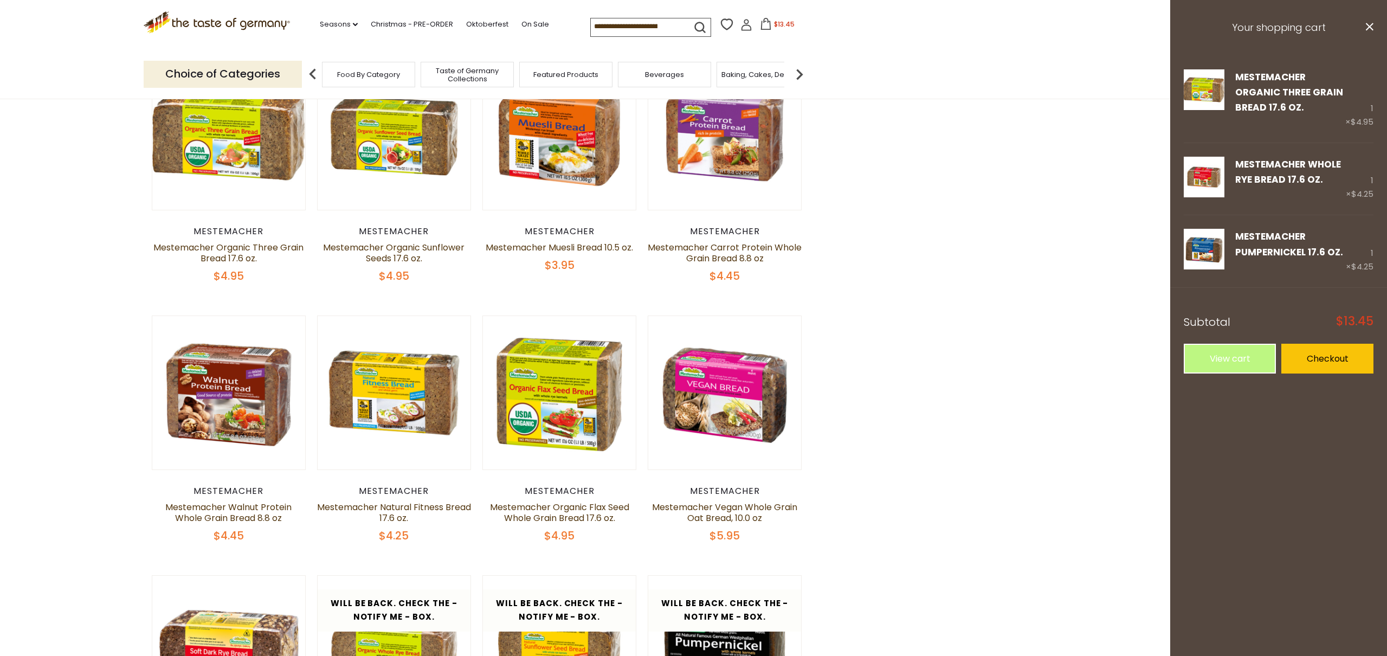
scroll to position [400, 0]
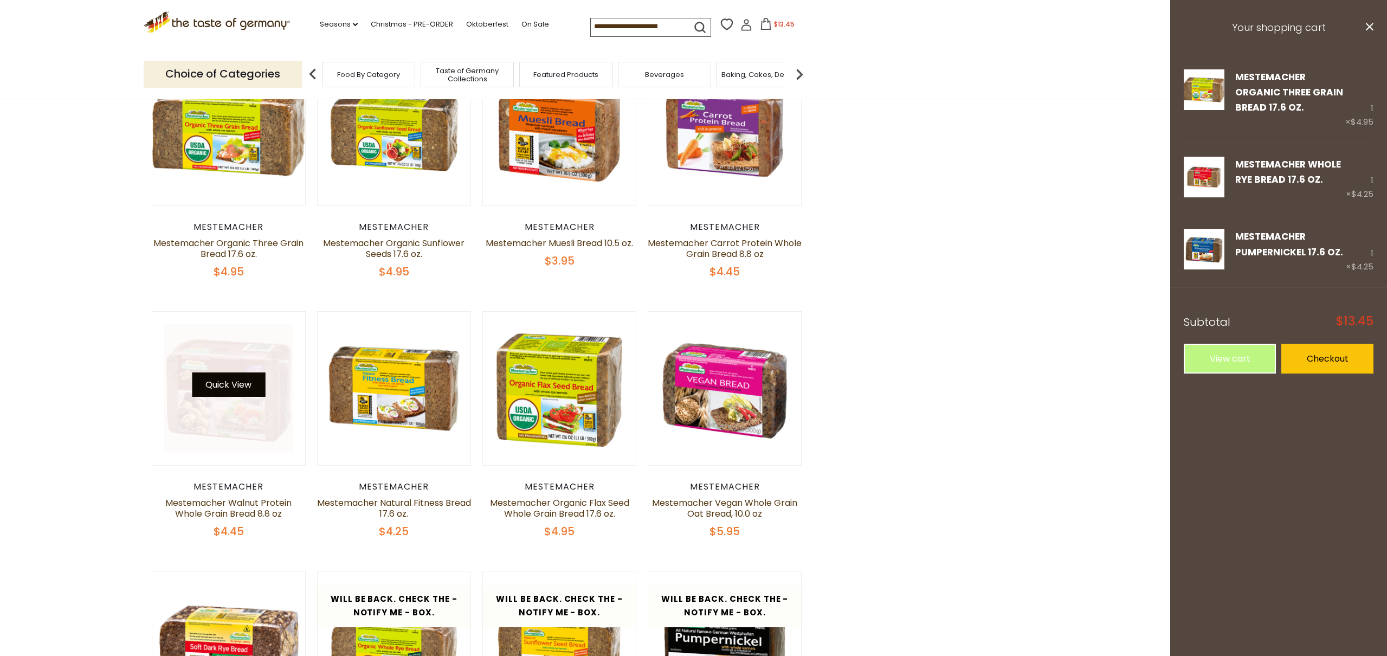
click at [227, 384] on button "Quick View" at bounding box center [228, 384] width 73 height 24
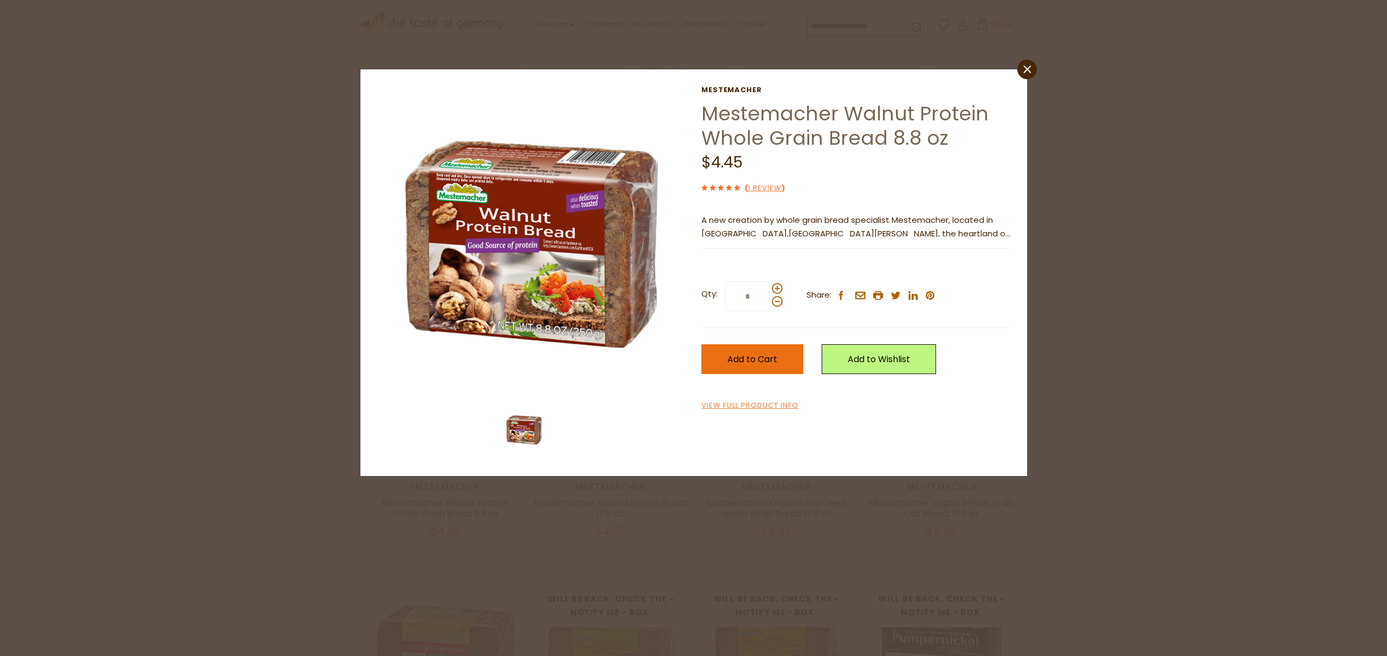
click at [732, 358] on span "Add to Cart" at bounding box center [753, 359] width 50 height 12
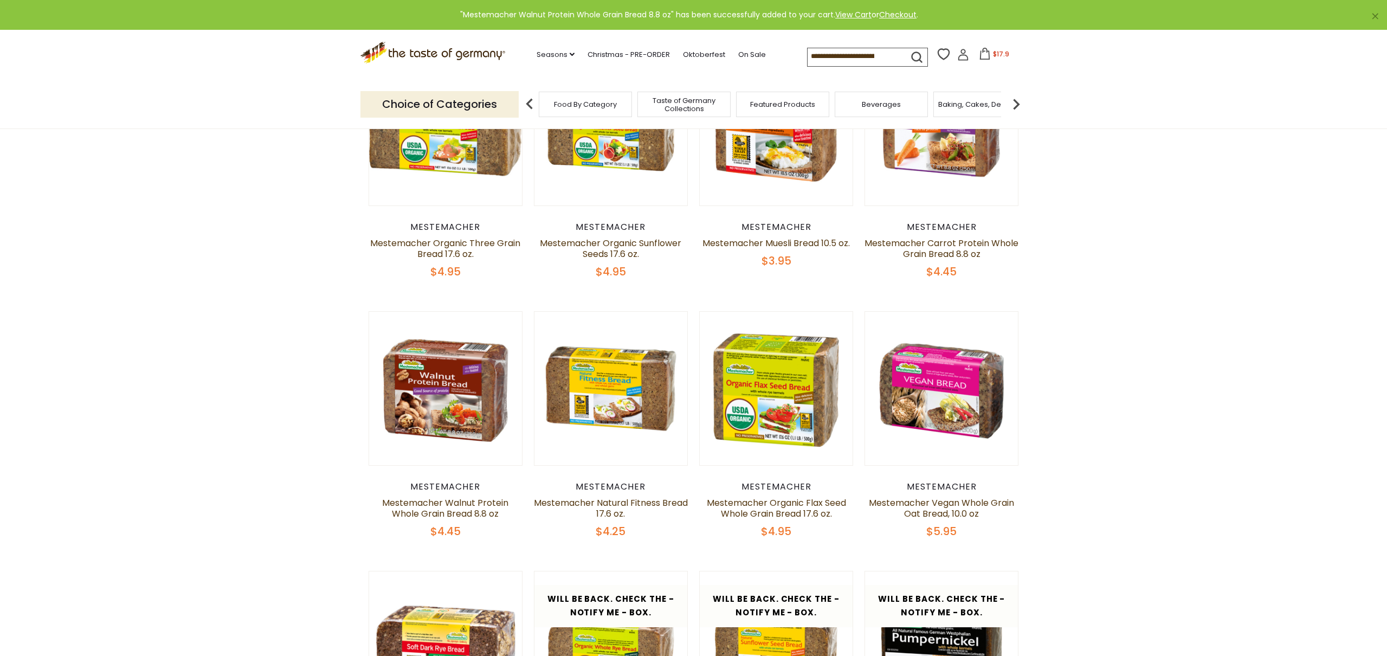
click at [996, 56] on span "$17.9" at bounding box center [1001, 53] width 16 height 9
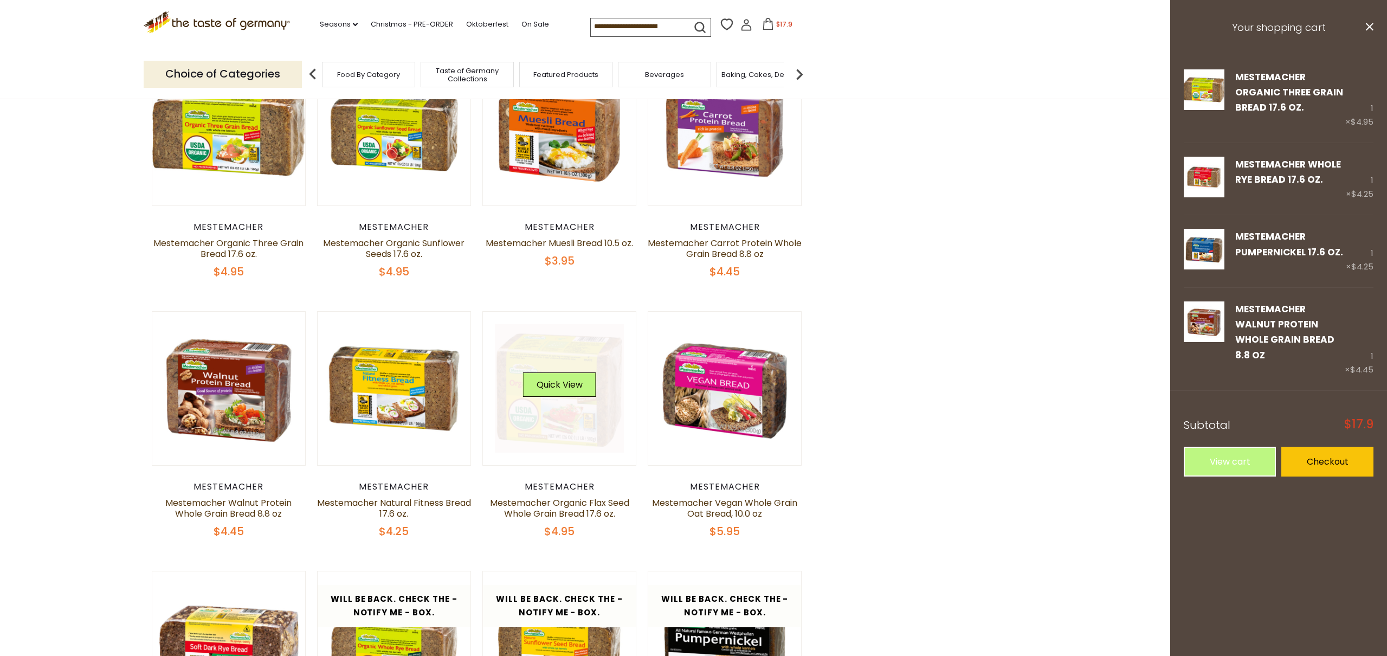
click at [559, 415] on link at bounding box center [559, 388] width 129 height 129
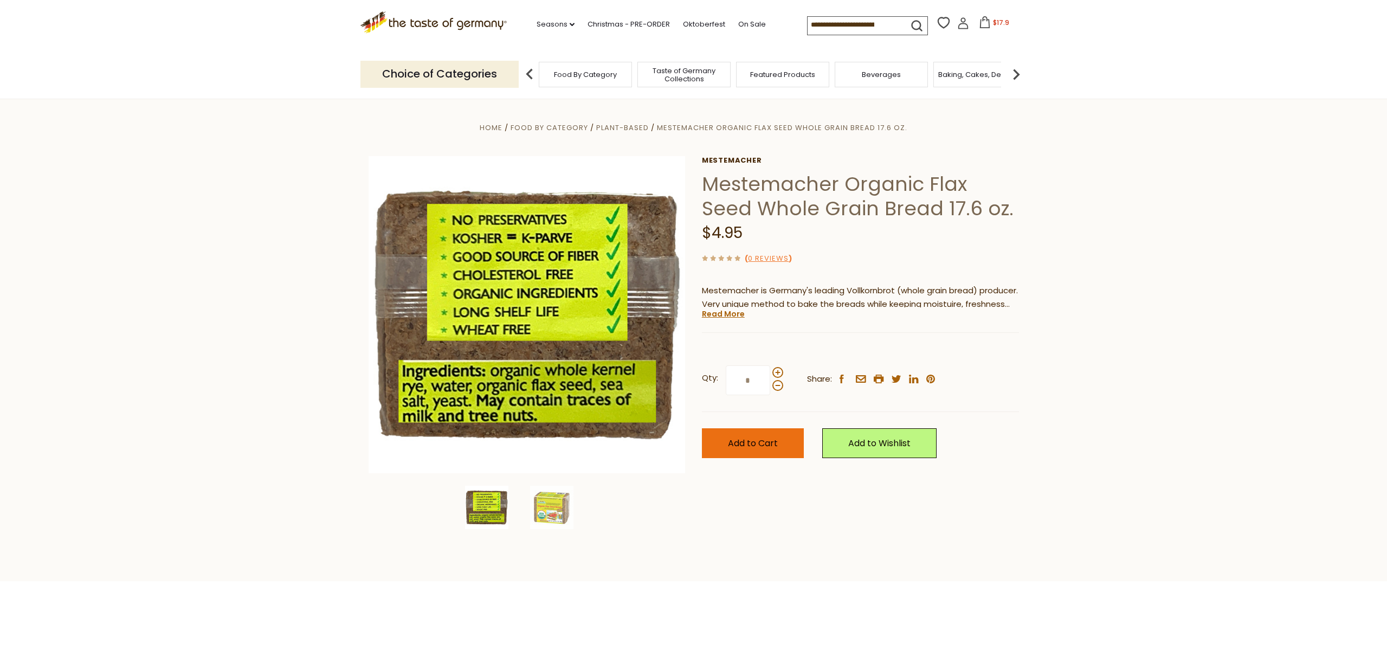
click at [747, 443] on span "Add to Cart" at bounding box center [753, 443] width 50 height 12
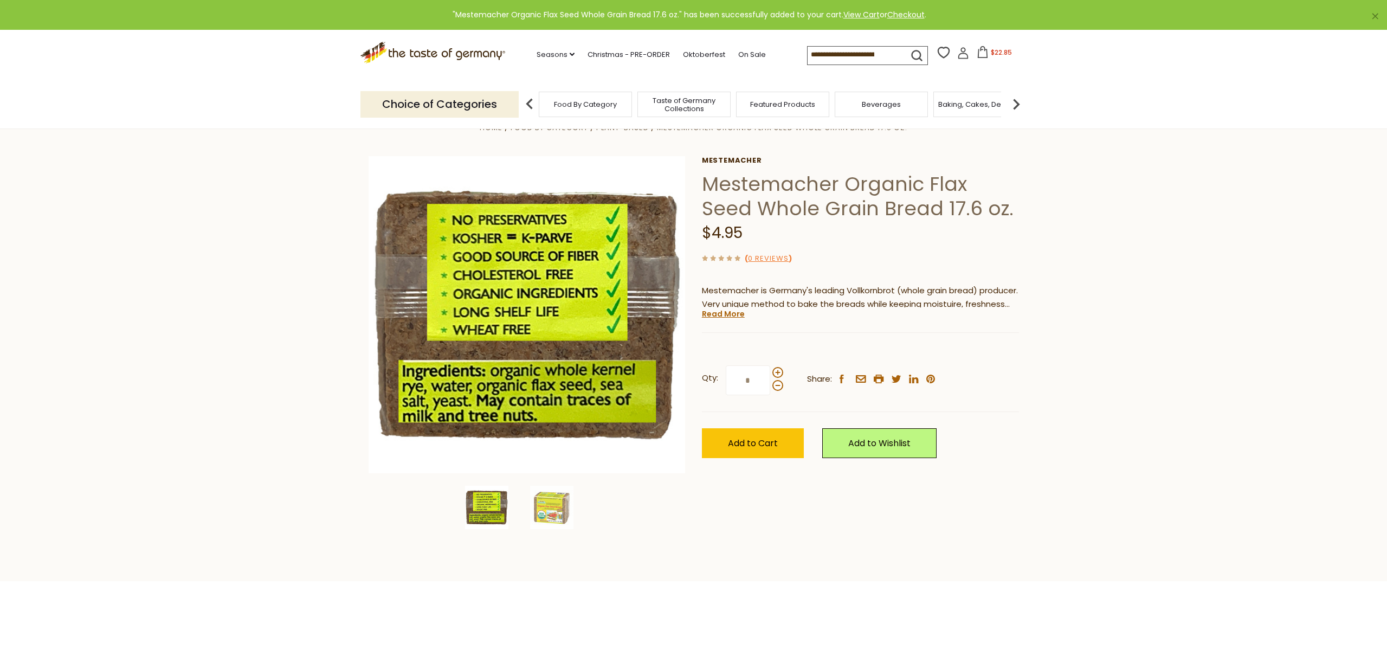
click at [993, 52] on span "$22.85" at bounding box center [1001, 52] width 21 height 9
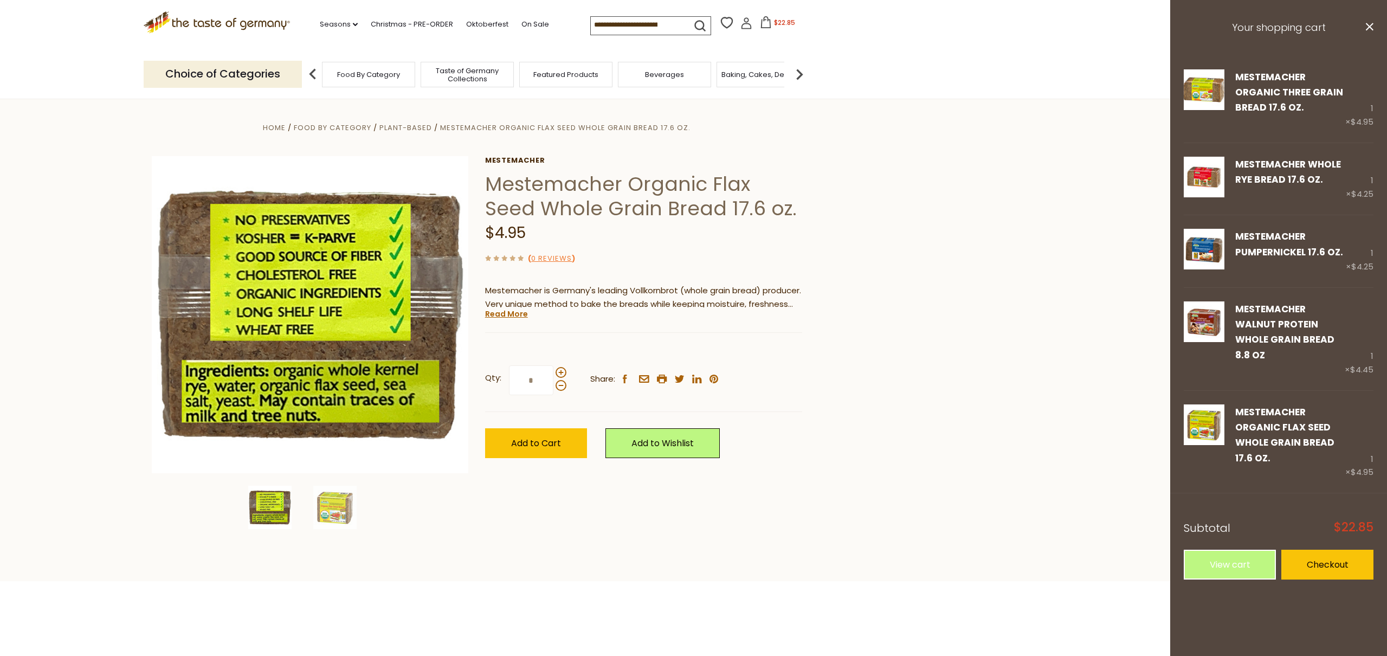
click at [224, 23] on icon ".st0{fill:#EDD300;} .st1{fill:#D33E21;}" at bounding box center [217, 22] width 147 height 22
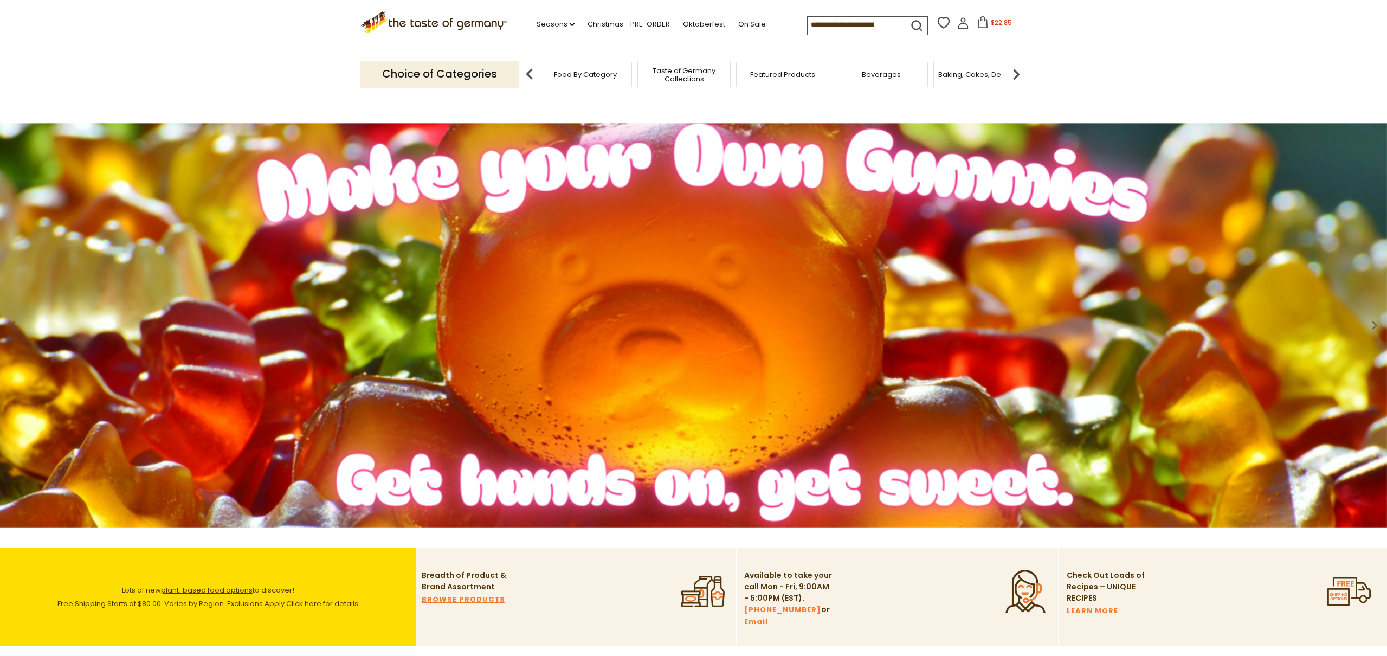
click at [985, 25] on icon at bounding box center [983, 22] width 12 height 12
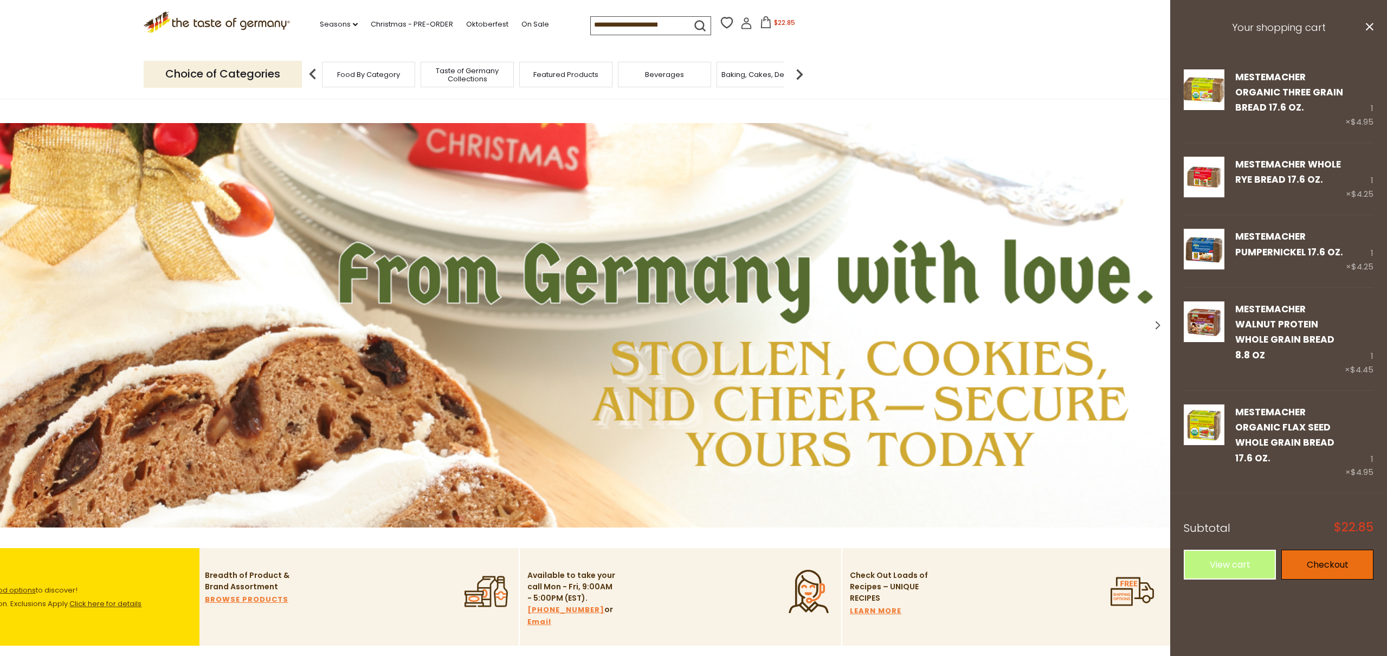
click at [1310, 550] on link "Checkout" at bounding box center [1328, 565] width 92 height 30
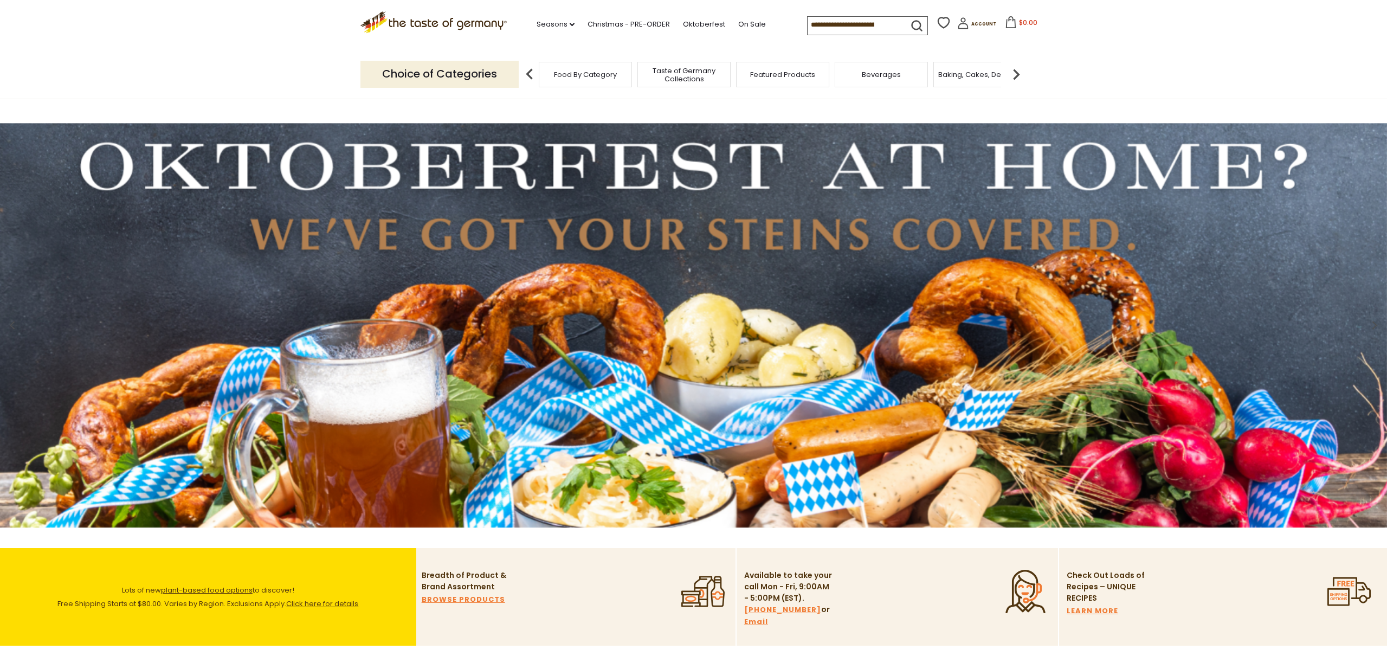
click at [586, 74] on span "Food By Category" at bounding box center [585, 74] width 63 height 8
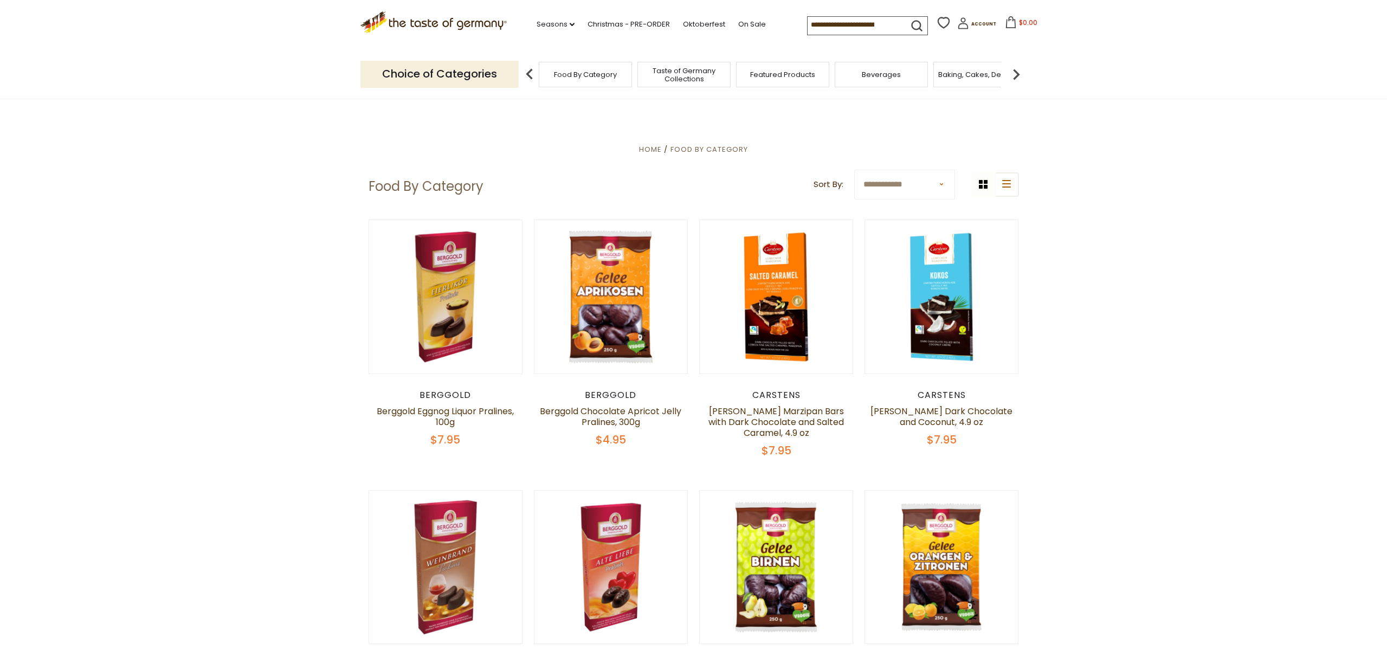
click at [683, 78] on span "Taste of Germany Collections" at bounding box center [684, 75] width 87 height 16
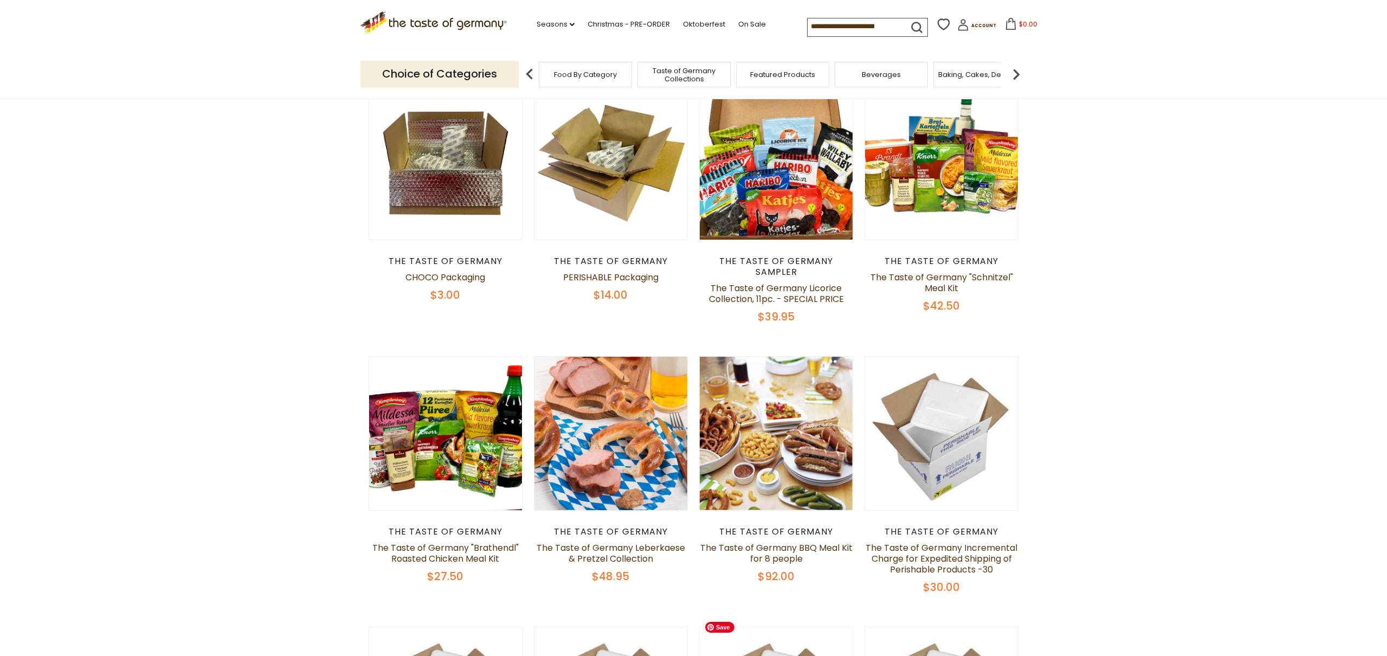
scroll to position [304, 0]
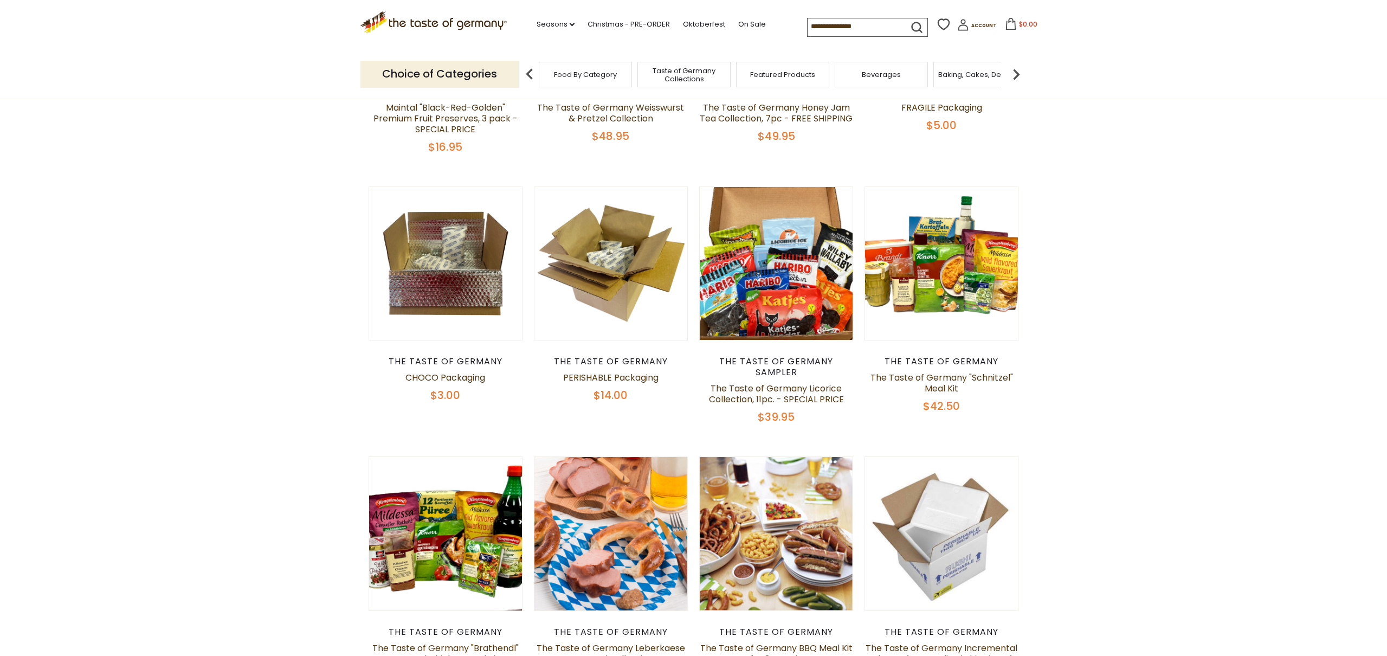
click at [616, 79] on span "Food By Category" at bounding box center [585, 74] width 63 height 8
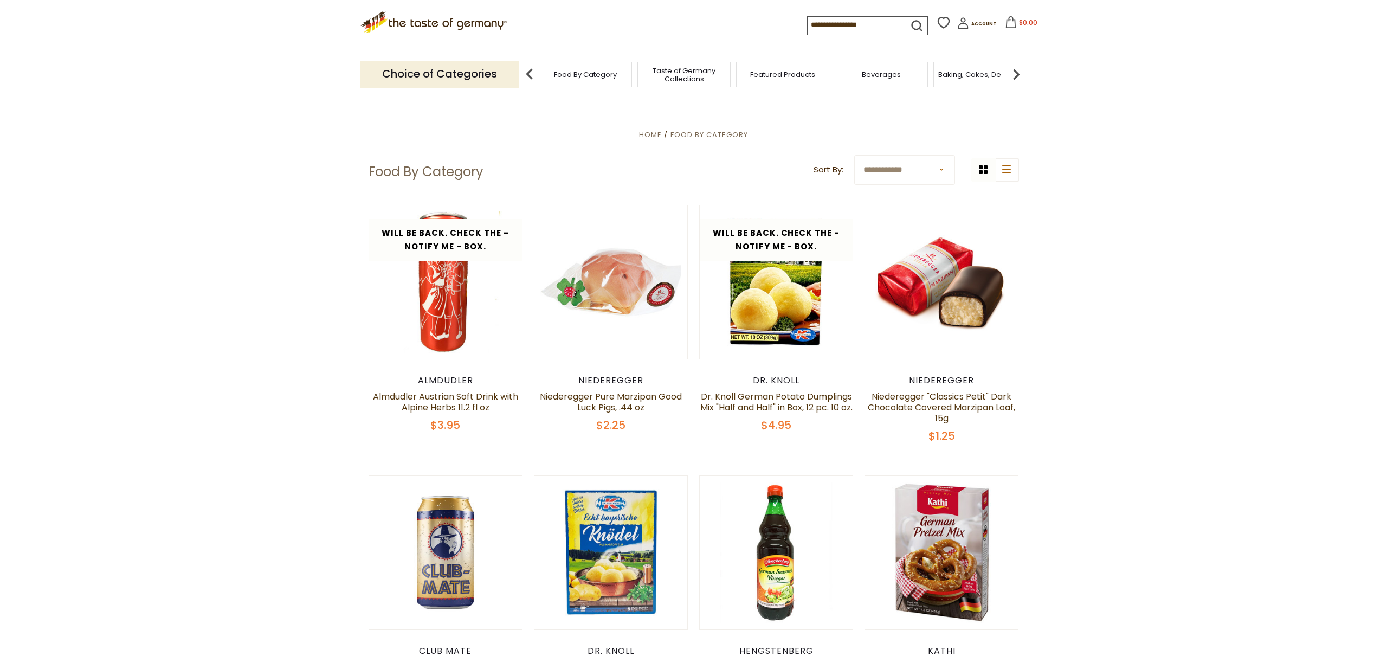
click at [578, 75] on span "Food By Category" at bounding box center [585, 74] width 63 height 8
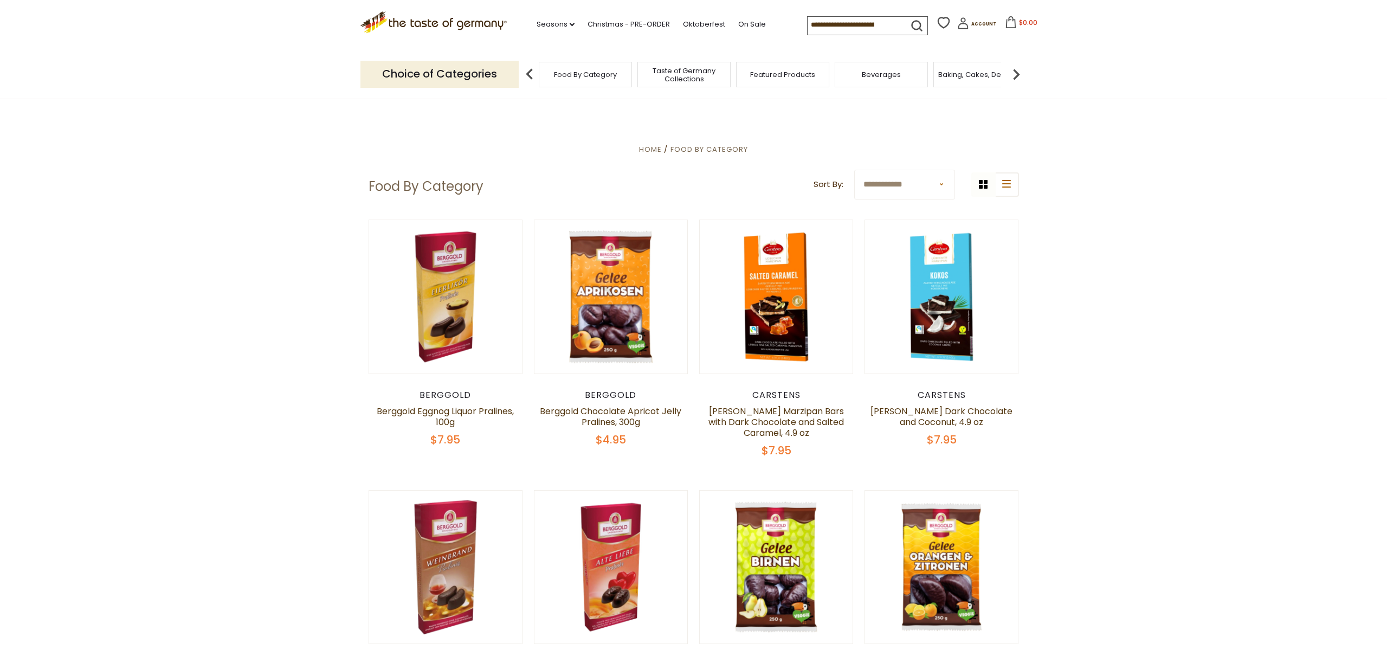
click at [946, 184] on select "**********" at bounding box center [904, 185] width 101 height 30
select select "********"
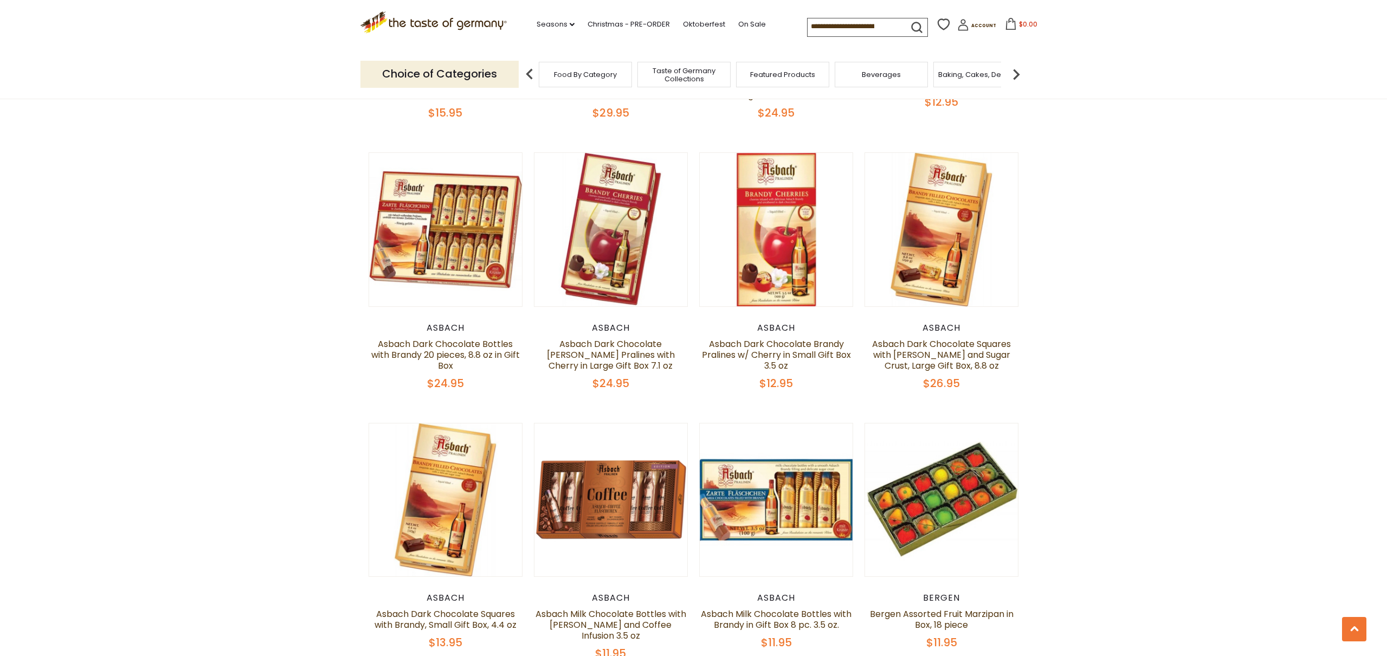
scroll to position [1118, 0]
